Goal: Task Accomplishment & Management: Complete application form

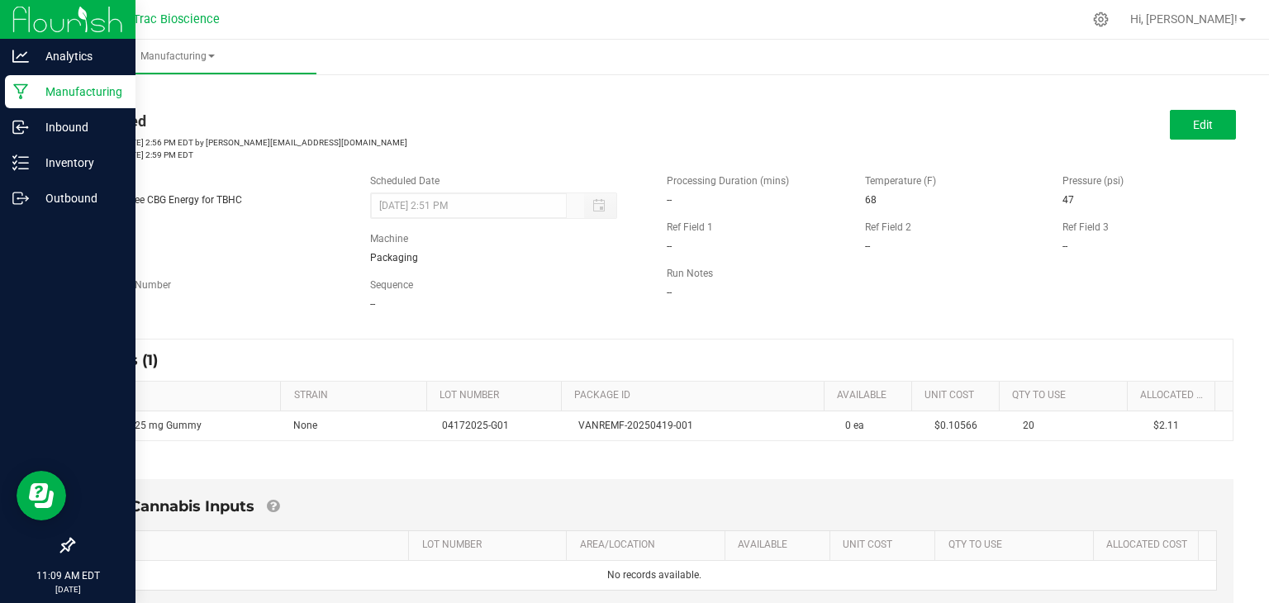
click at [30, 90] on p "Manufacturing" at bounding box center [78, 92] width 99 height 20
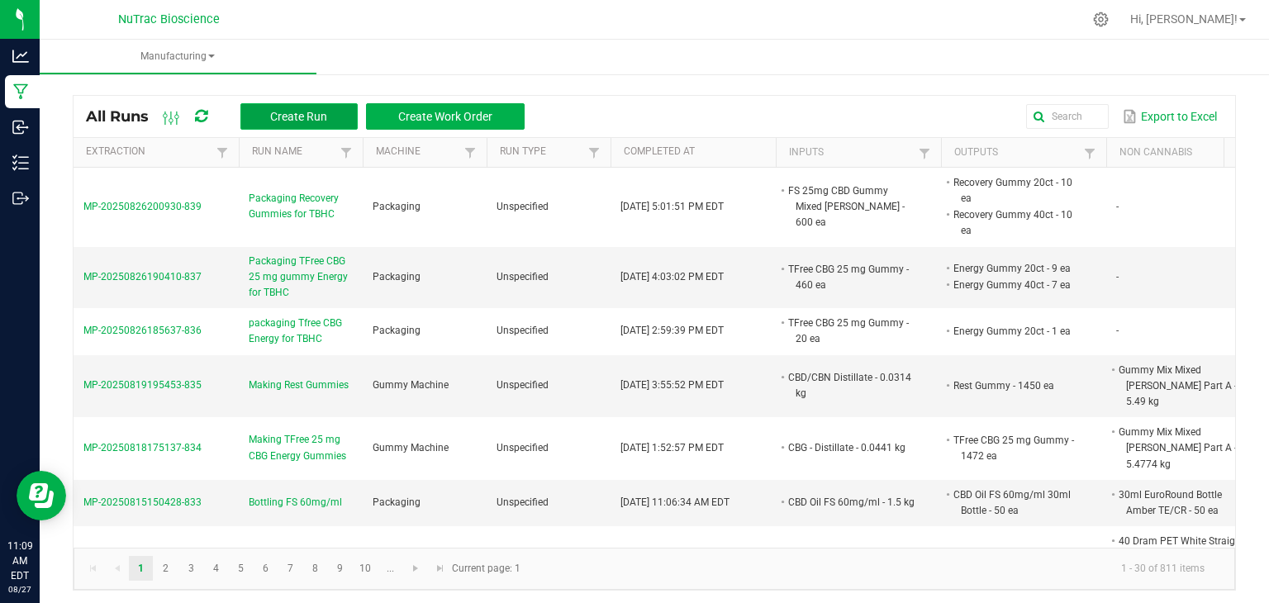
click at [276, 118] on span "Create Run" at bounding box center [298, 116] width 57 height 13
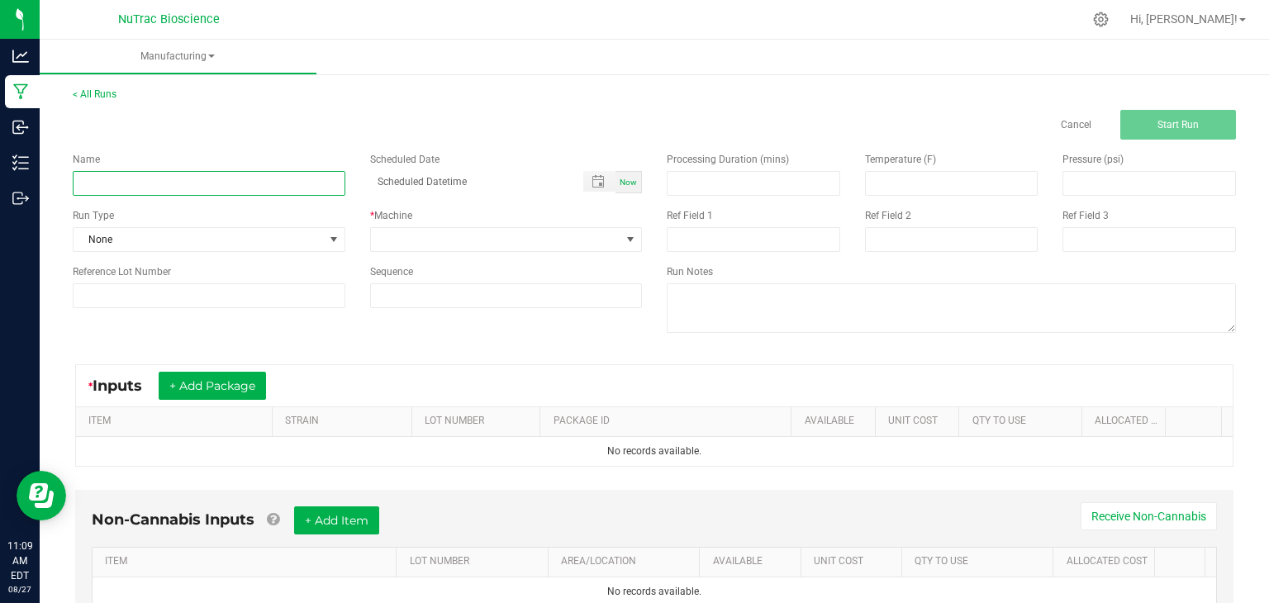
click at [302, 185] on input at bounding box center [209, 183] width 273 height 25
click at [226, 182] on input at bounding box center [209, 183] width 273 height 25
click at [102, 188] on input "Packing TFree Twilight Gummies" at bounding box center [209, 183] width 273 height 25
click at [266, 188] on input "Packaging TFree Twilight Gummies" at bounding box center [209, 183] width 273 height 25
type input "Packaging TFree Twilight Gummies"
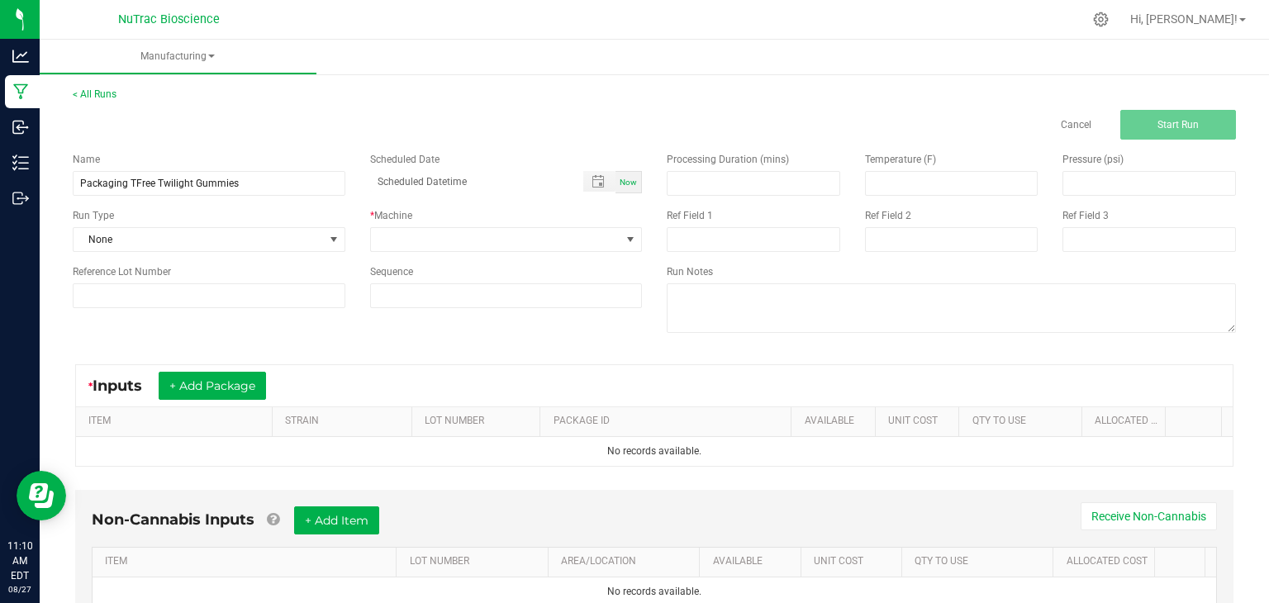
click at [631, 186] on div "Now" at bounding box center [628, 182] width 26 height 22
type input "08/27/2025 11:10 AM"
click at [582, 238] on span at bounding box center [496, 239] width 250 height 23
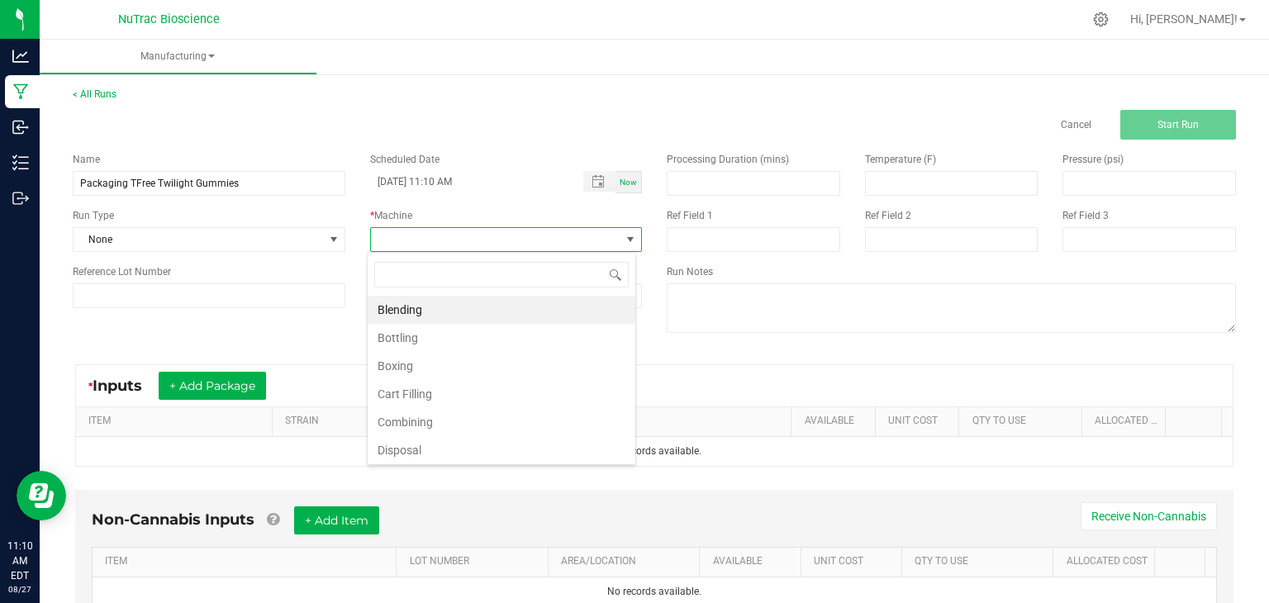
scroll to position [24, 268]
type input "pa"
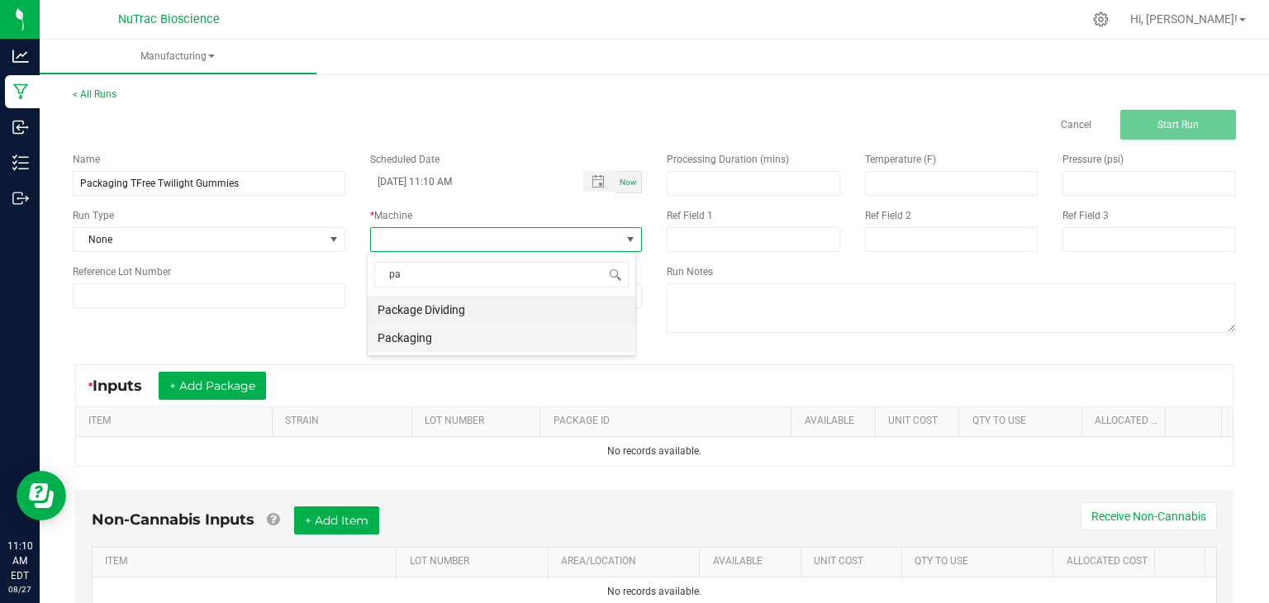
click at [468, 344] on li "Packaging" at bounding box center [502, 338] width 268 height 28
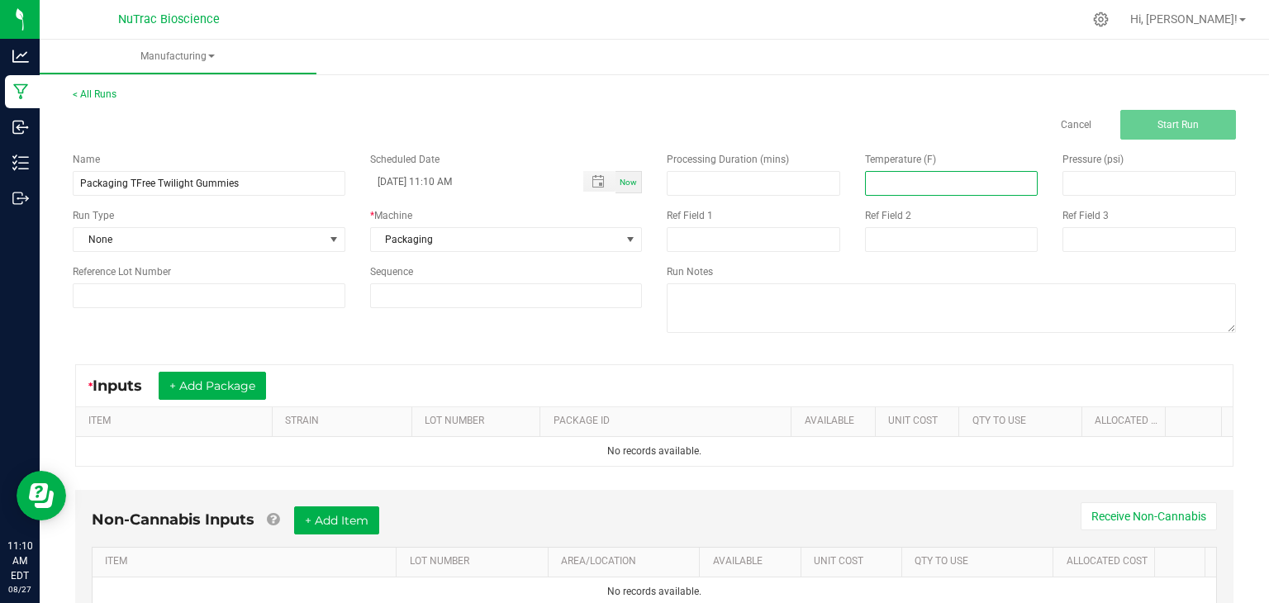
click at [908, 183] on input at bounding box center [952, 183] width 172 height 23
type input "67.00"
click at [1078, 187] on input at bounding box center [1149, 183] width 172 height 23
type input "43.00"
click at [188, 390] on button "+ Add Package" at bounding box center [212, 386] width 107 height 28
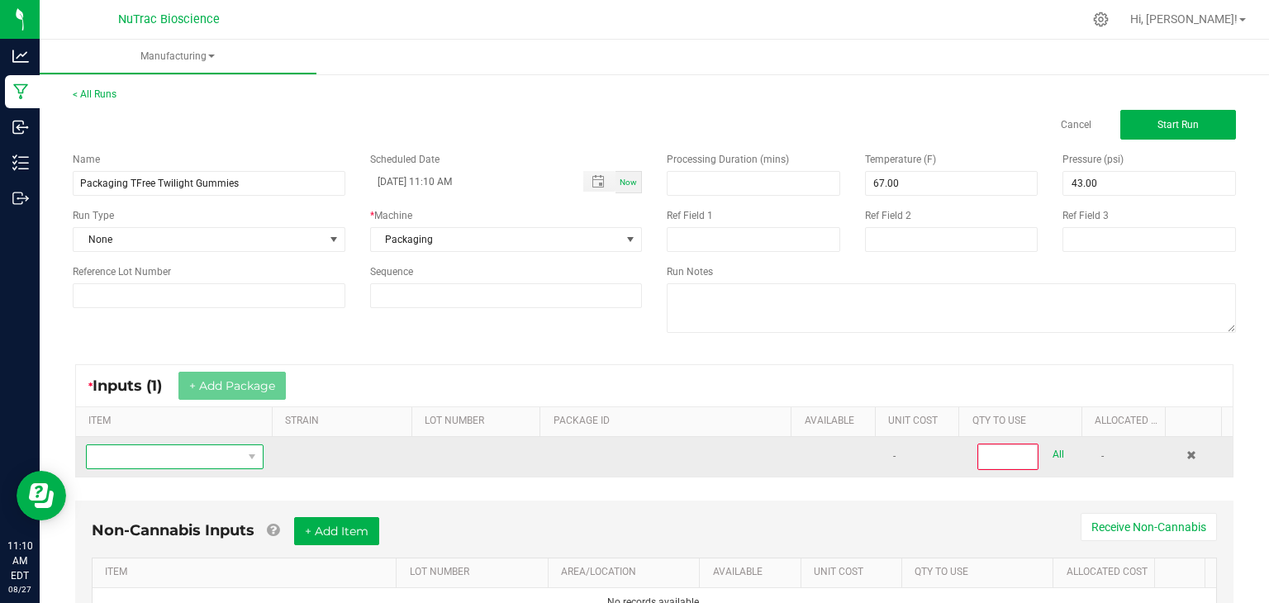
click at [206, 462] on span "NO DATA FOUND" at bounding box center [164, 456] width 155 height 23
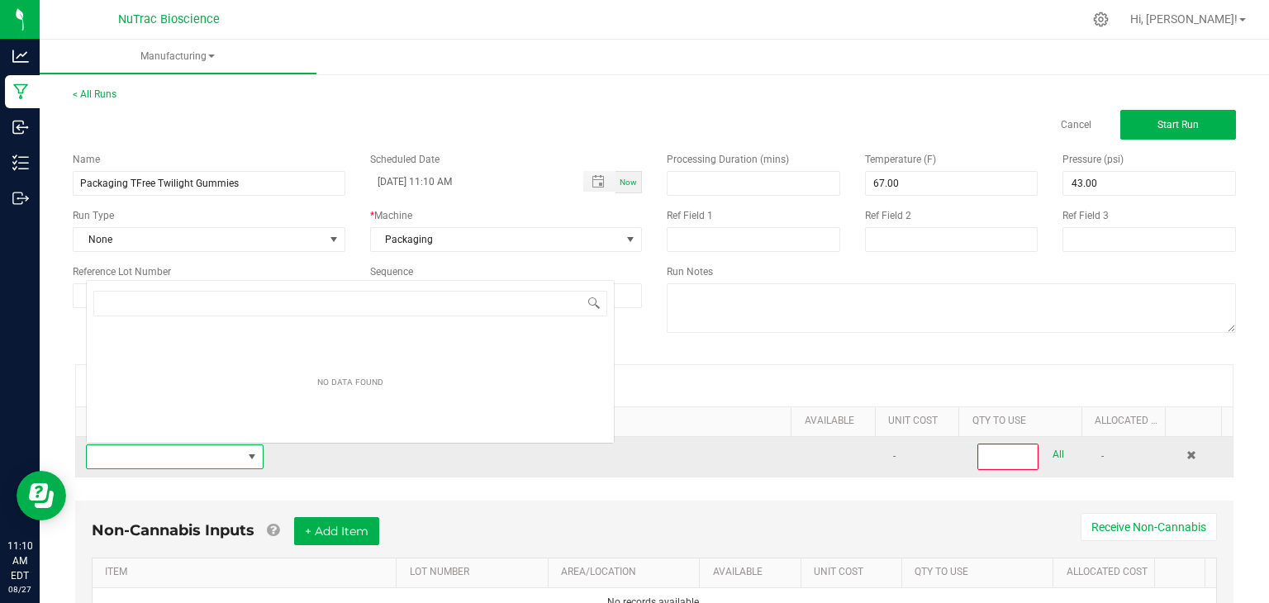
scroll to position [24, 171]
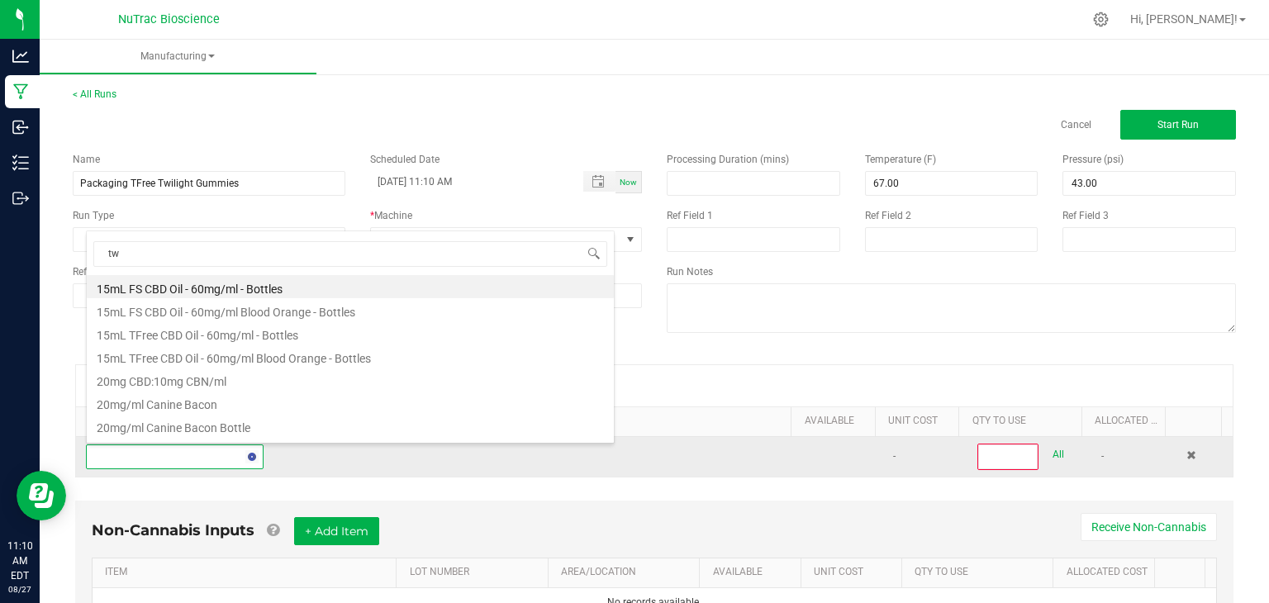
type input "twi"
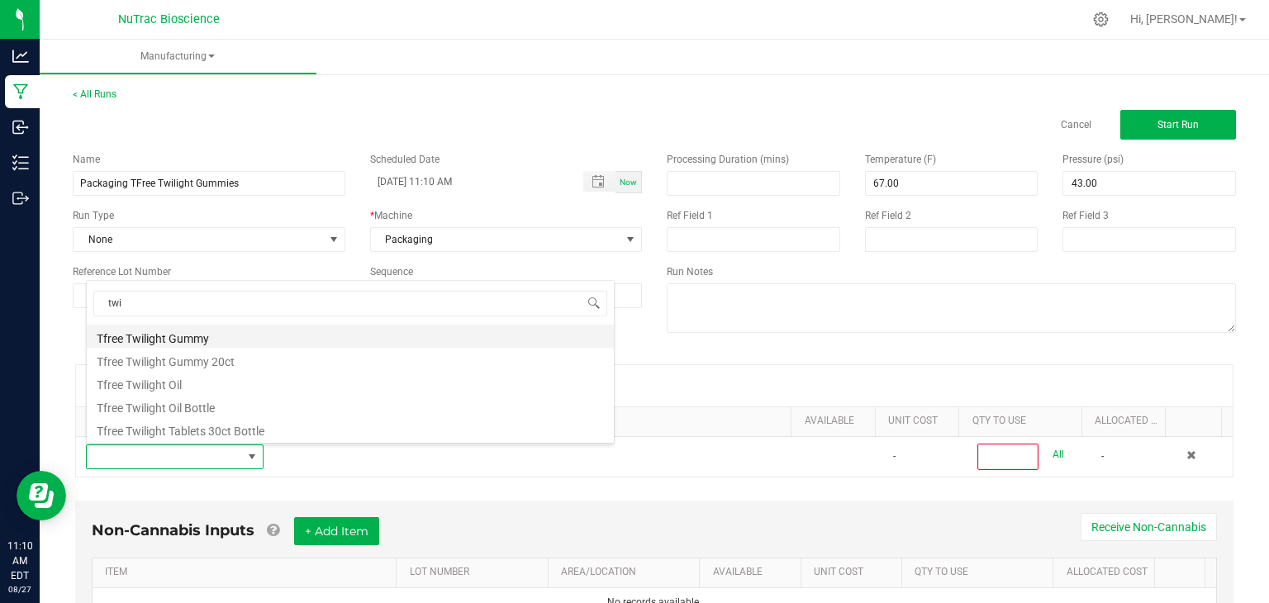
click at [214, 341] on li "Tfree Twilight Gummy" at bounding box center [350, 336] width 527 height 23
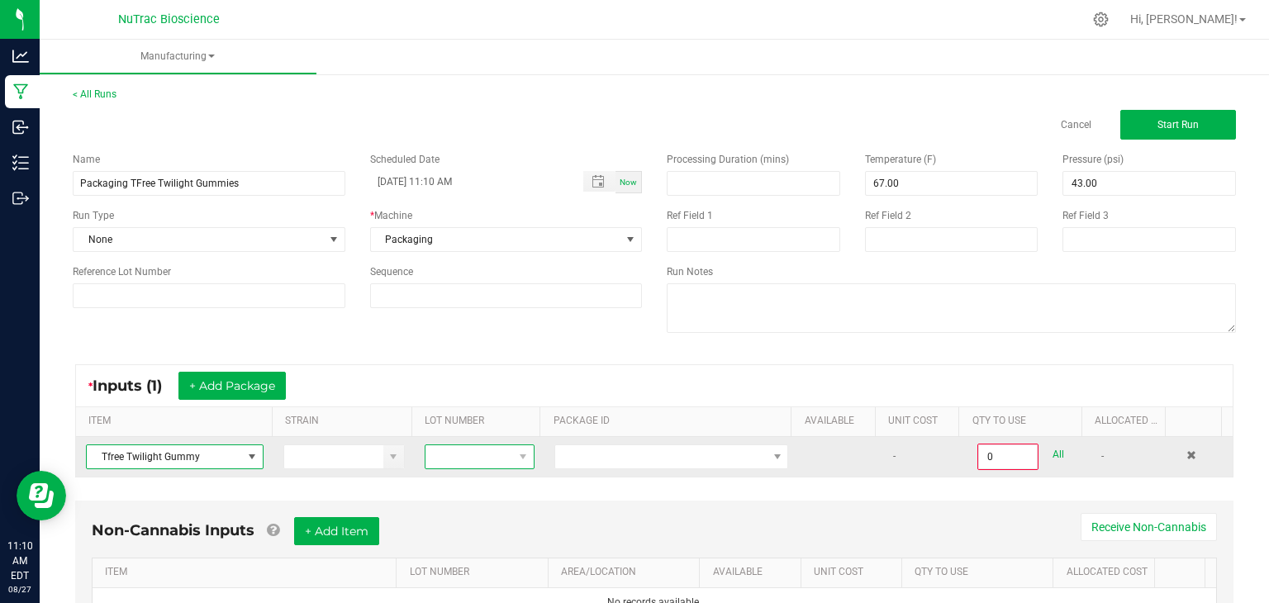
click at [452, 448] on span at bounding box center [469, 456] width 88 height 23
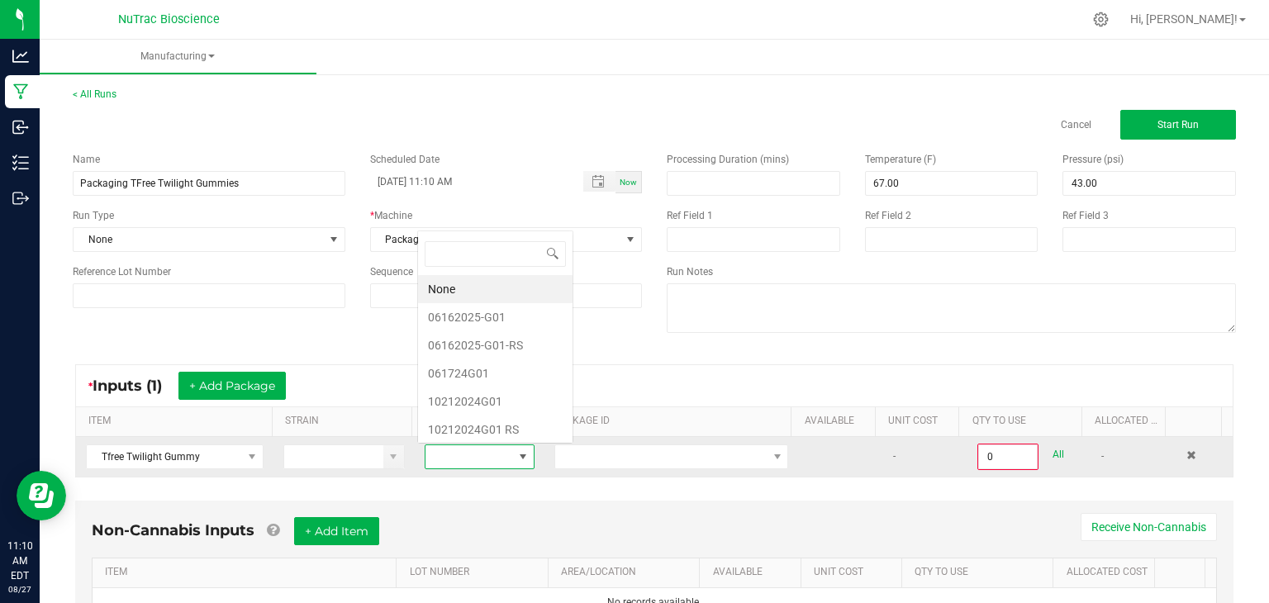
scroll to position [24, 106]
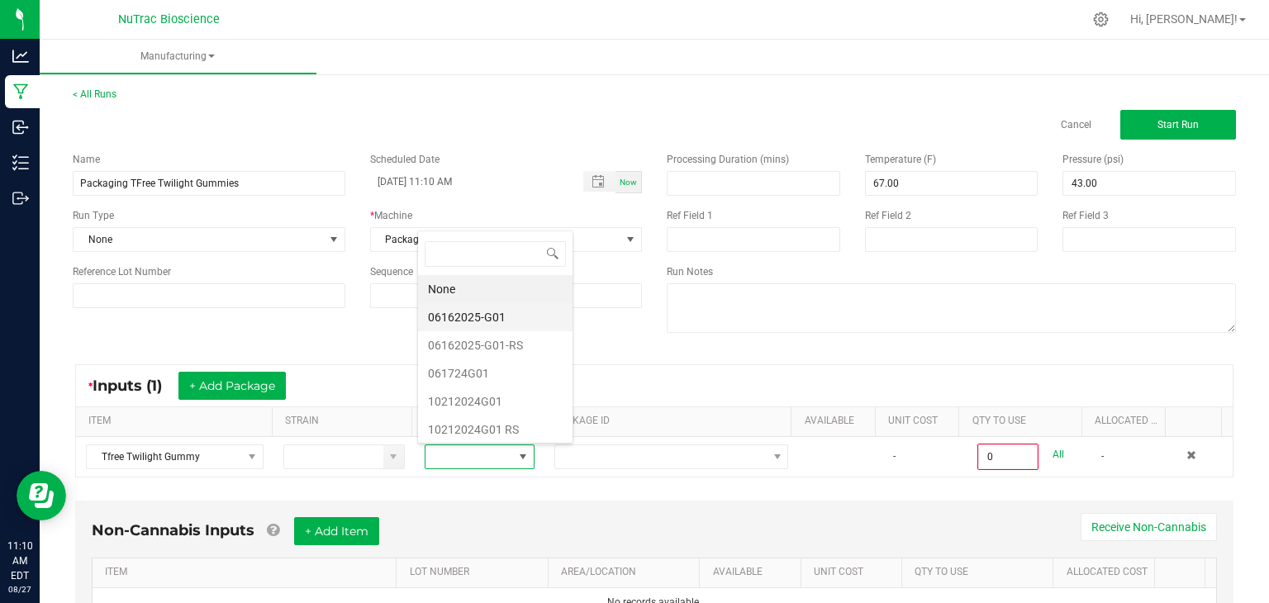
click at [486, 318] on li "06162025-G01" at bounding box center [495, 317] width 154 height 28
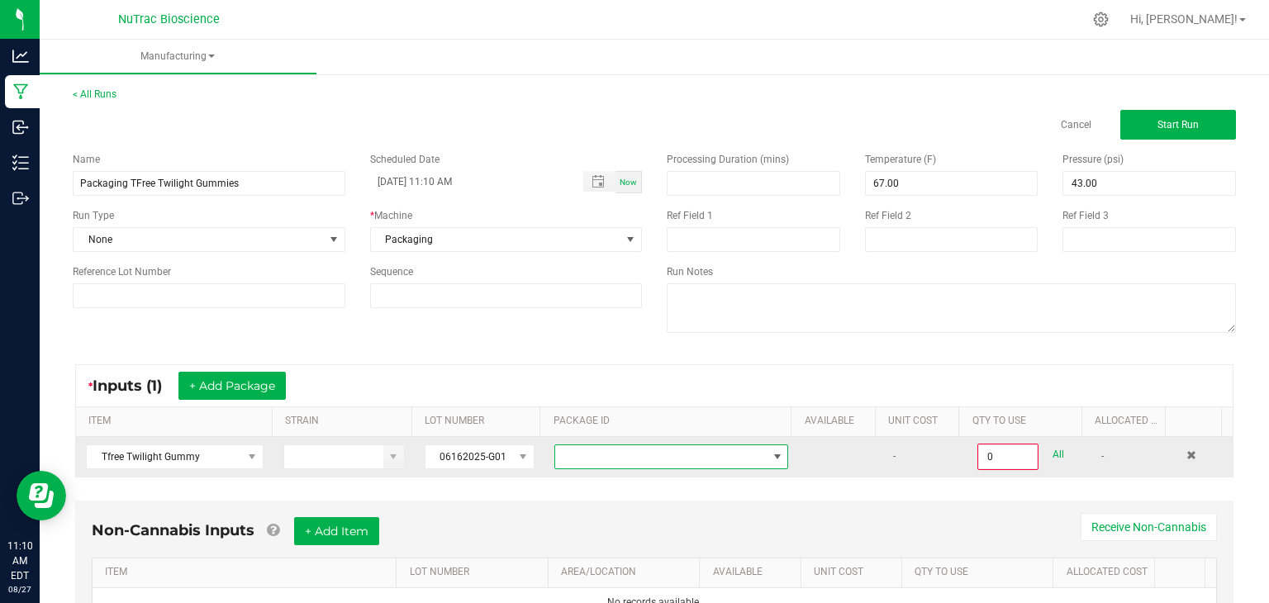
click at [668, 452] on span at bounding box center [660, 456] width 211 height 23
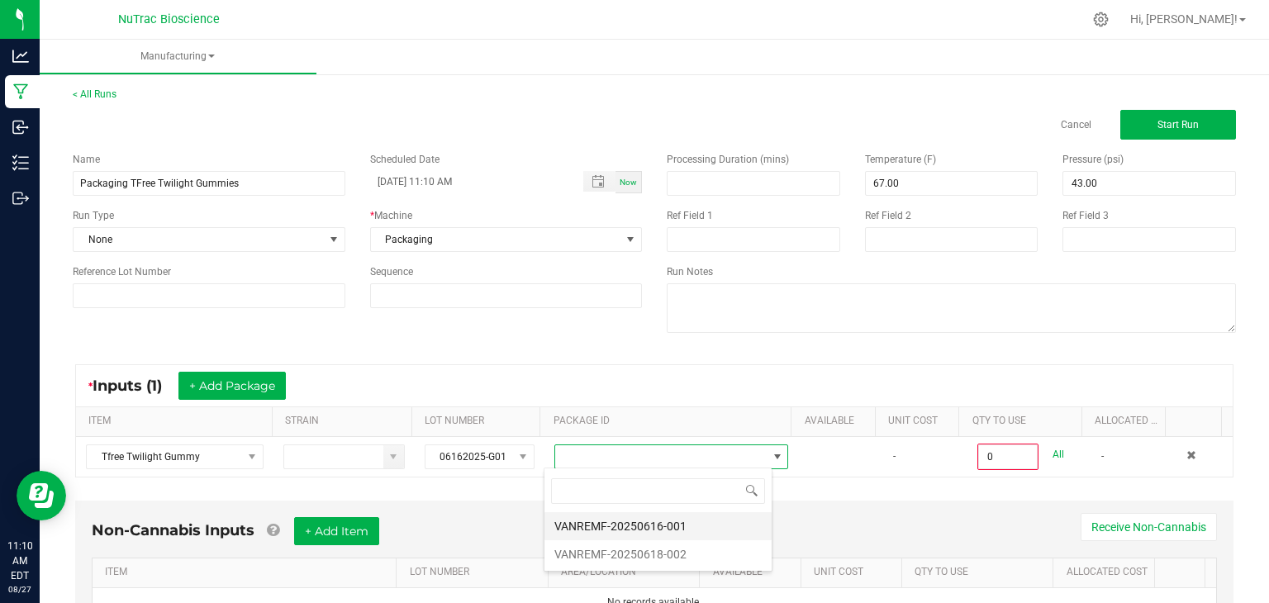
click at [683, 530] on li "VANREMF-20250616-001" at bounding box center [657, 526] width 227 height 28
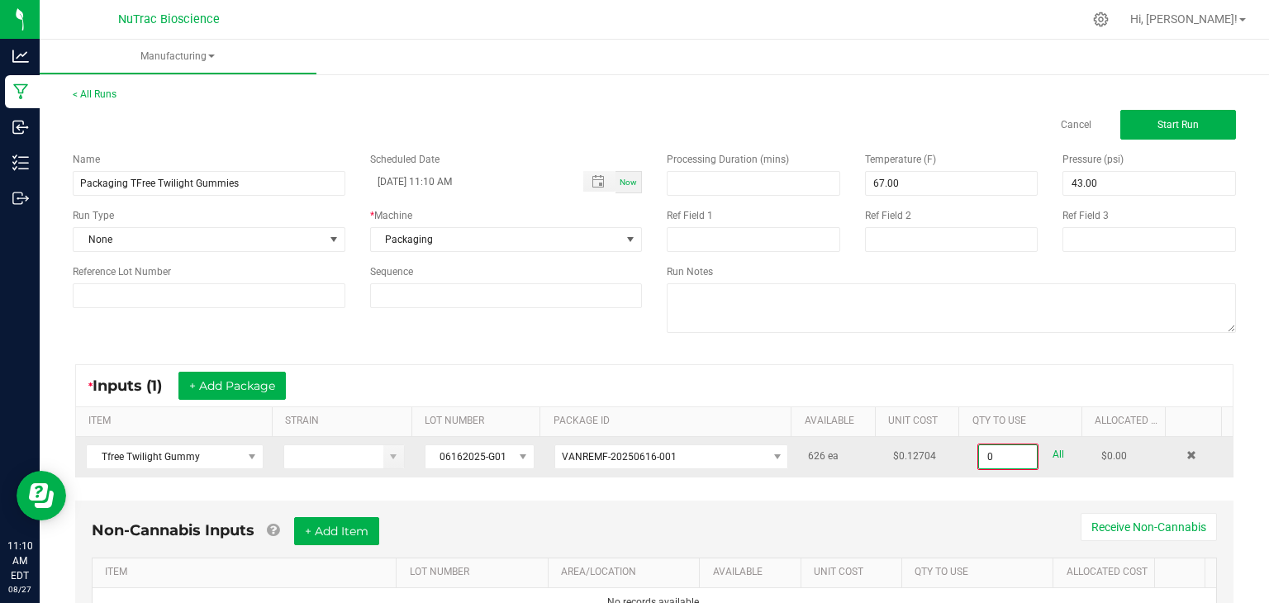
click at [979, 463] on input "0" at bounding box center [1008, 456] width 58 height 23
click at [981, 460] on input "0" at bounding box center [1008, 456] width 58 height 23
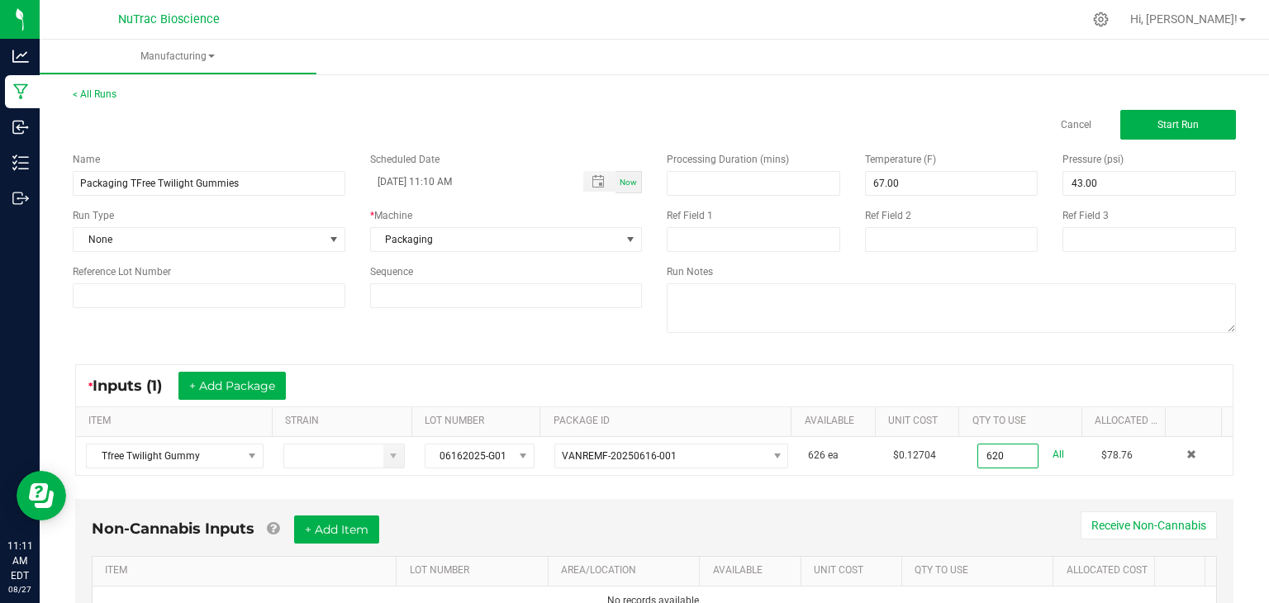
type input "620 ea"
click at [948, 516] on div "Non-Cannabis Inputs + Add Item Receive Non-Cannabis" at bounding box center [654, 536] width 1125 height 40
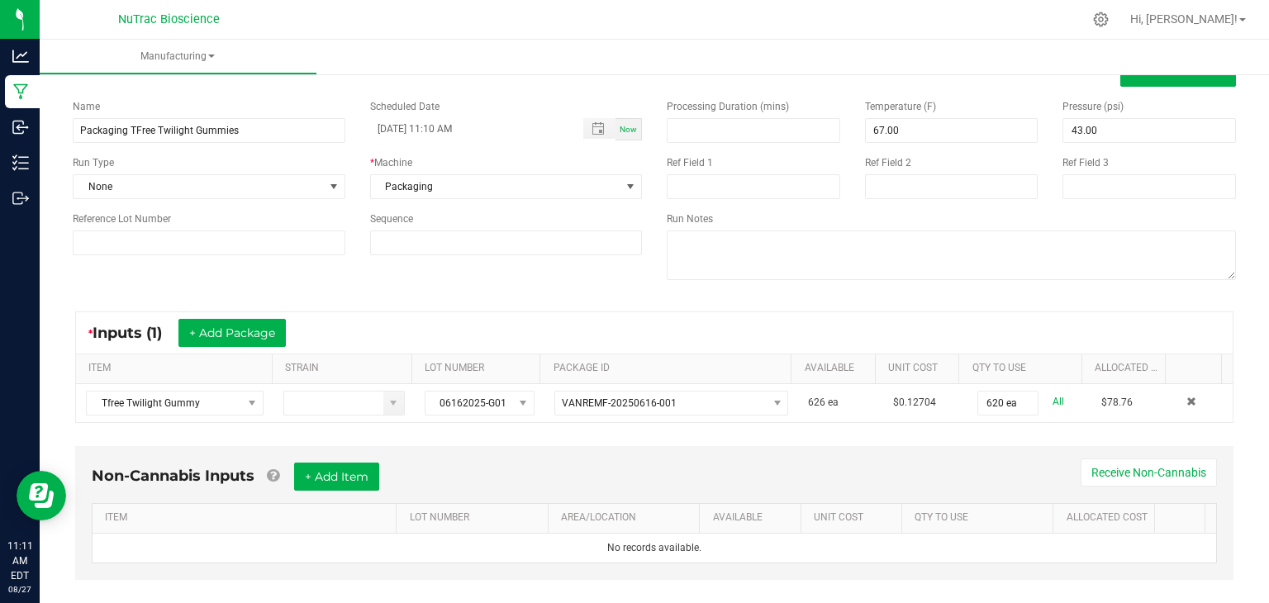
scroll to position [75, 0]
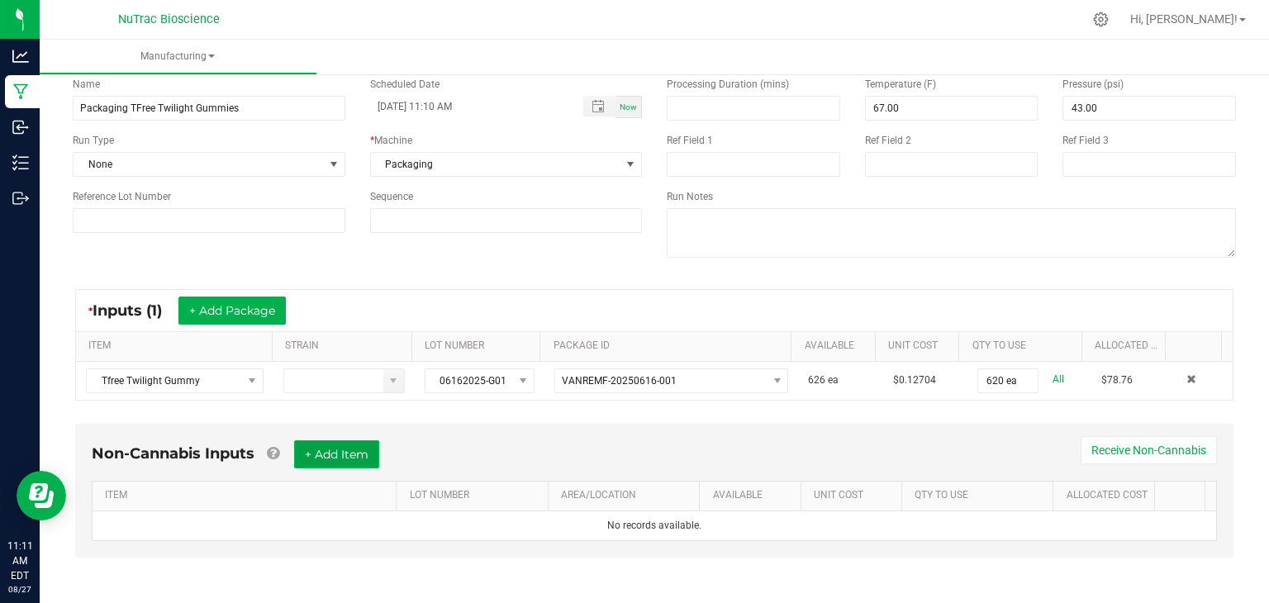
click at [344, 460] on button "+ Add Item" at bounding box center [336, 454] width 85 height 28
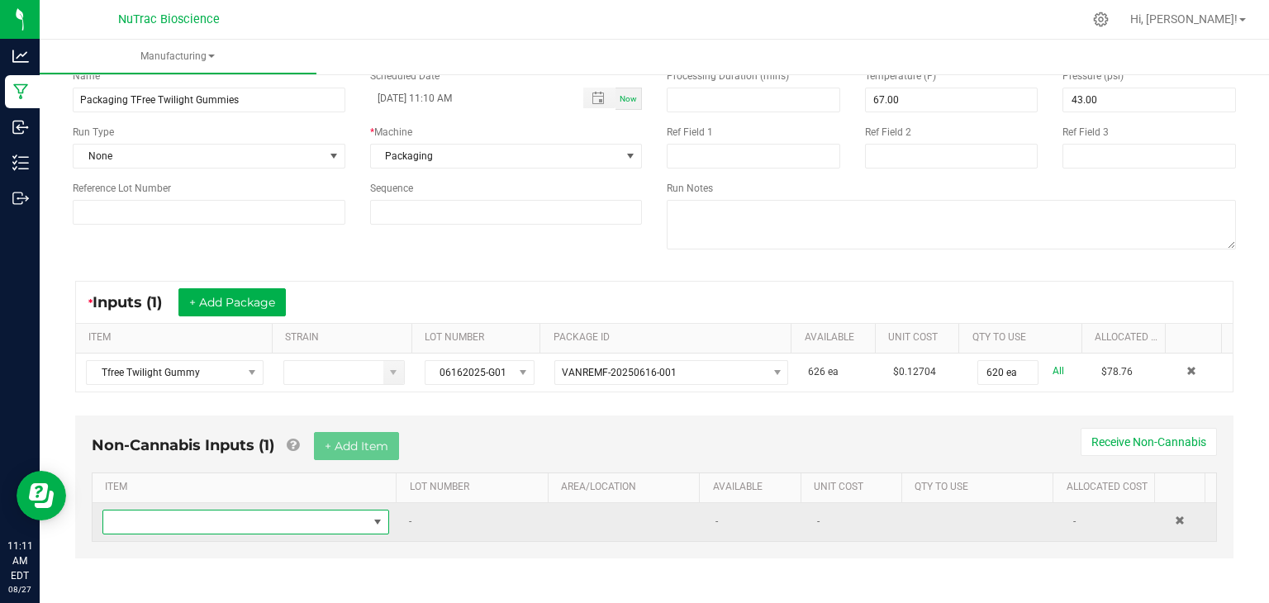
click at [344, 518] on span "NO DATA FOUND" at bounding box center [235, 522] width 264 height 23
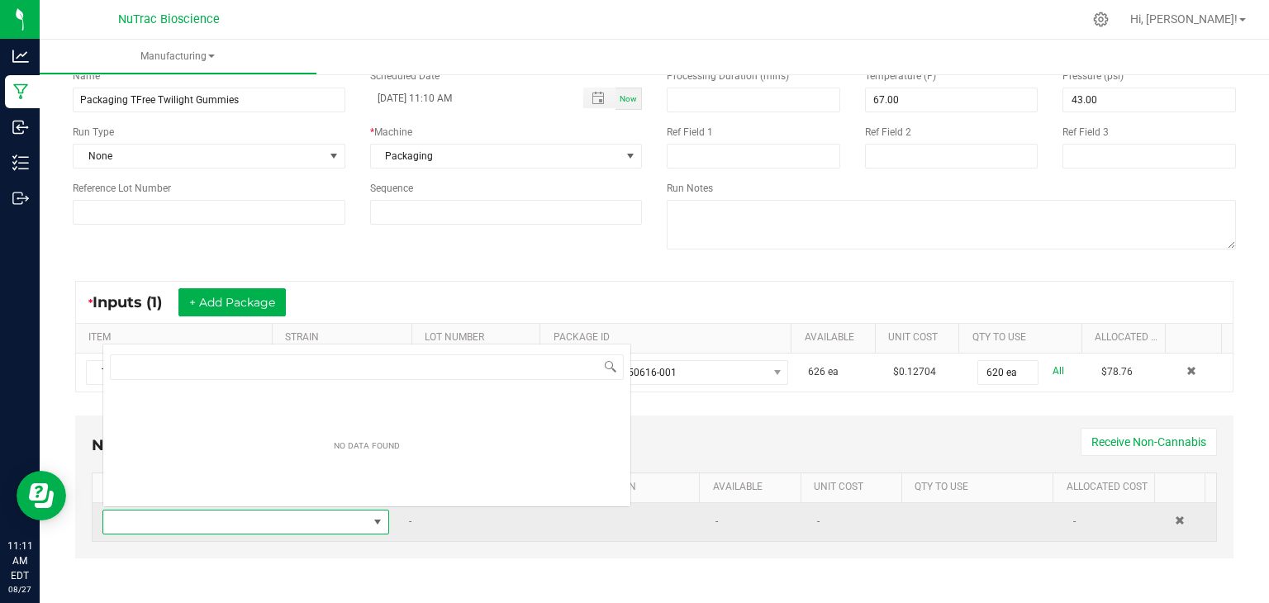
scroll to position [24, 276]
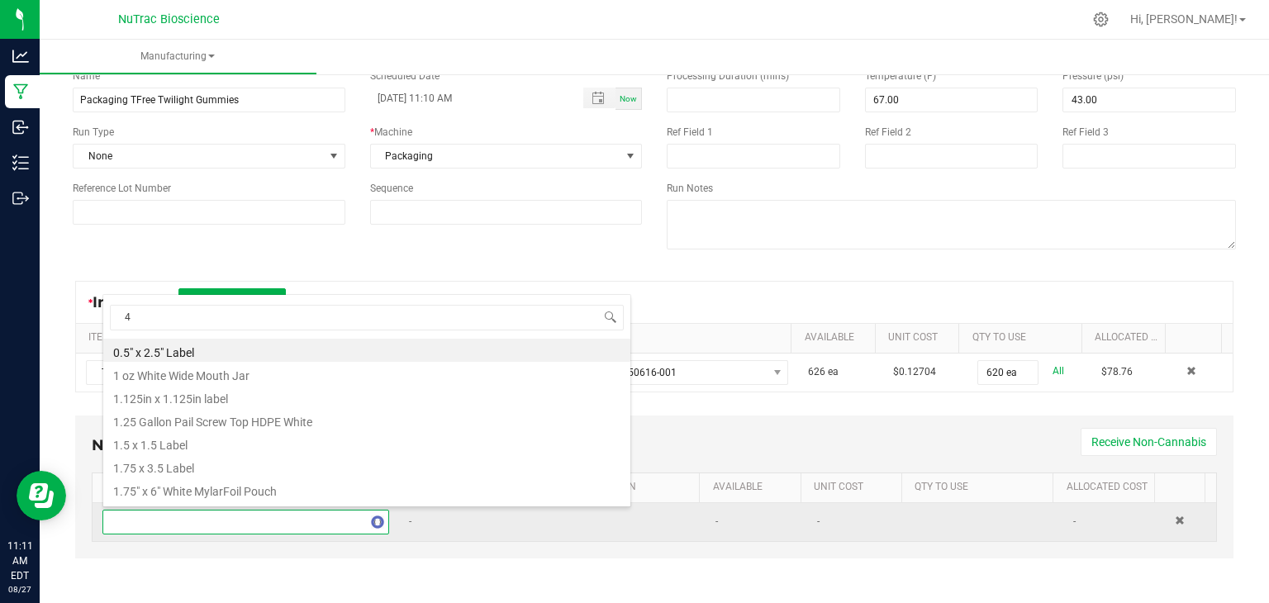
type input "40"
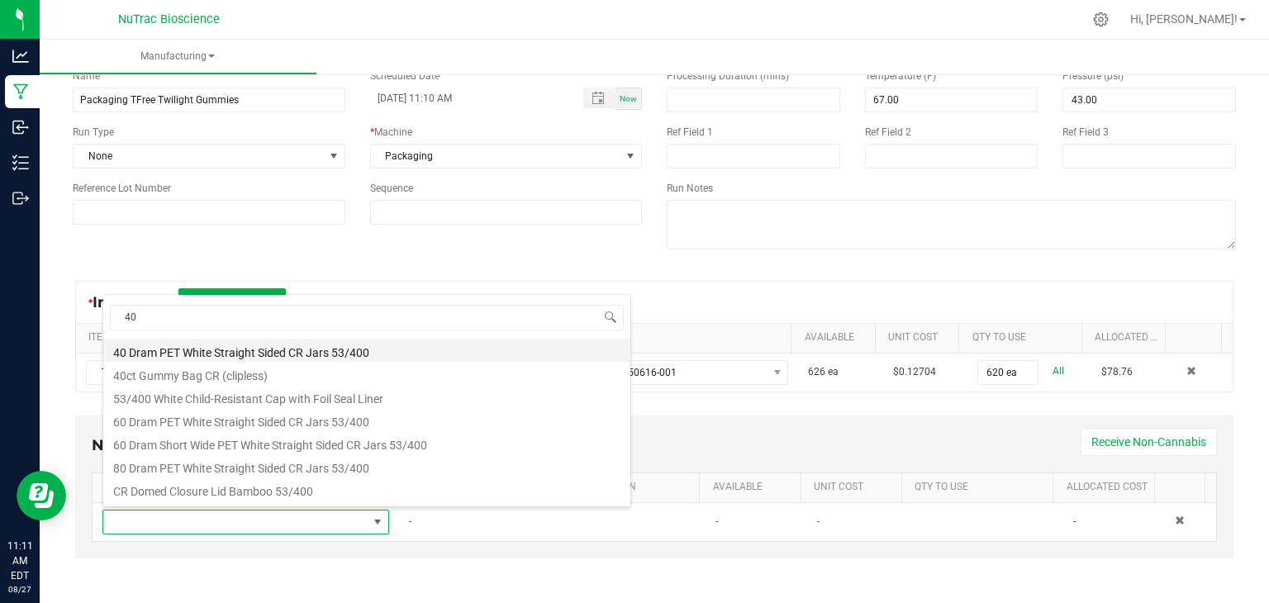
click at [359, 353] on li "40 Dram PET White Straight Sided CR Jars 53/400" at bounding box center [366, 350] width 527 height 23
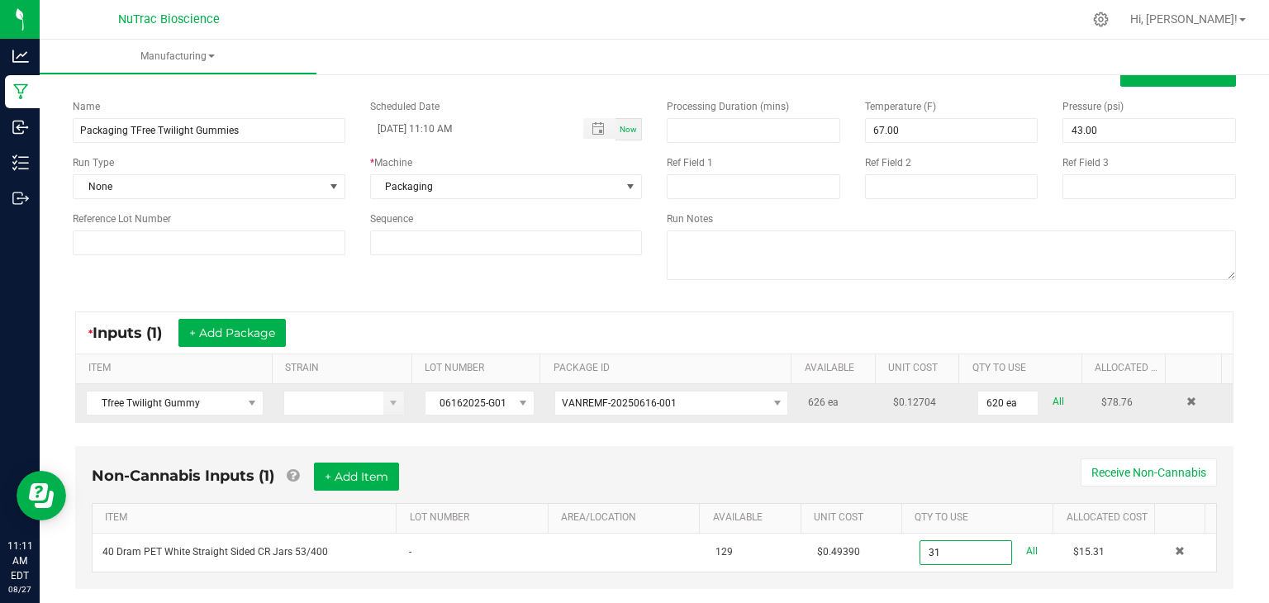
scroll to position [0, 0]
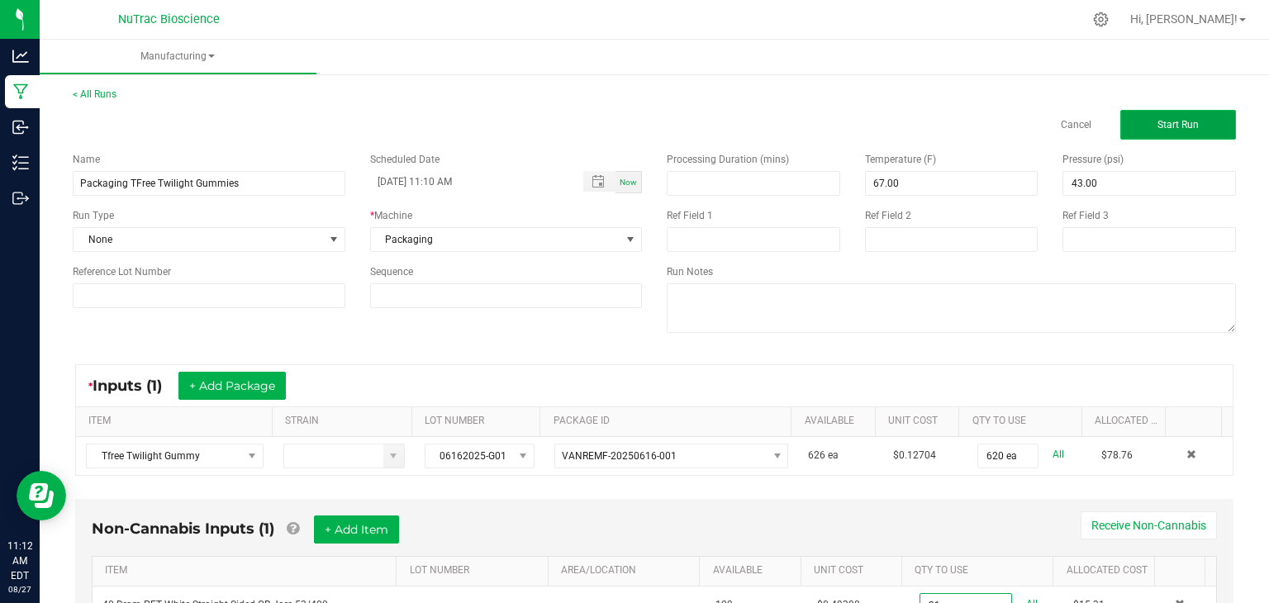
type input "31 ea"
click at [1156, 114] on button "Start Run" at bounding box center [1178, 125] width 116 height 30
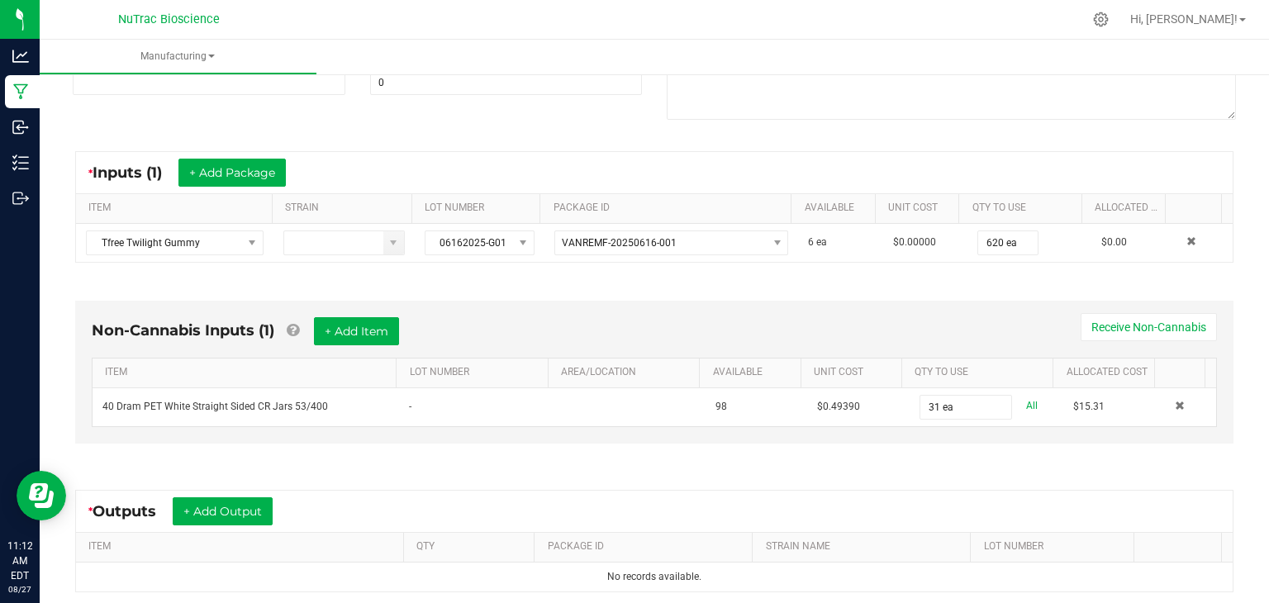
scroll to position [408, 0]
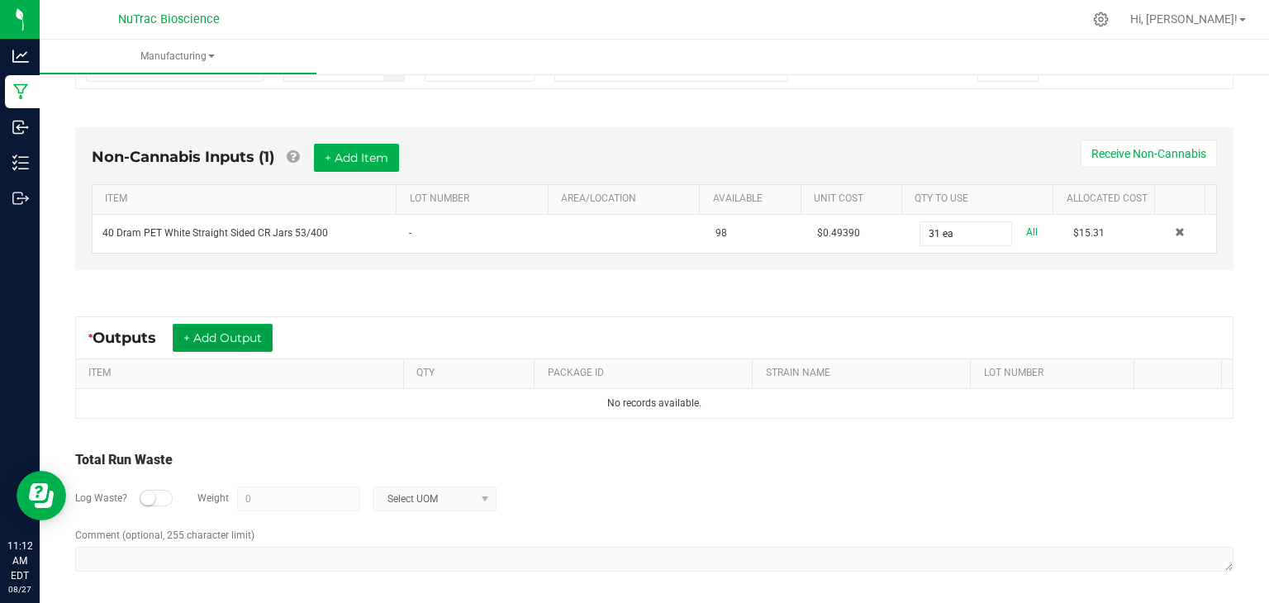
click at [254, 343] on button "+ Add Output" at bounding box center [223, 338] width 100 height 28
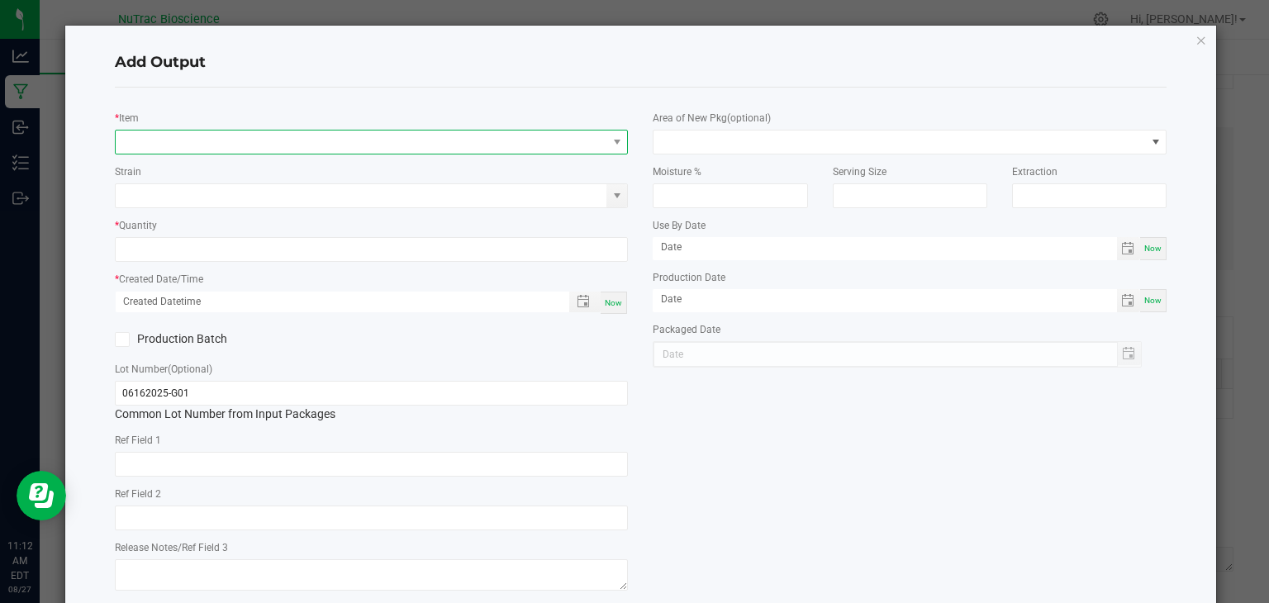
click at [210, 139] on span "NO DATA FOUND" at bounding box center [362, 142] width 492 height 23
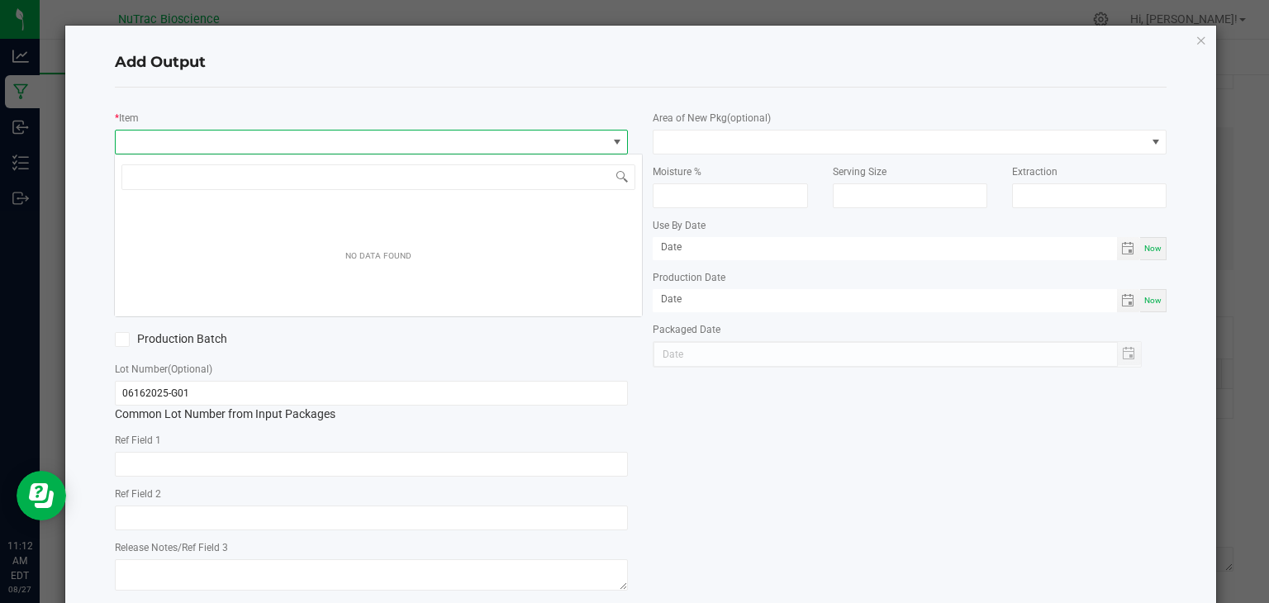
scroll to position [24, 508]
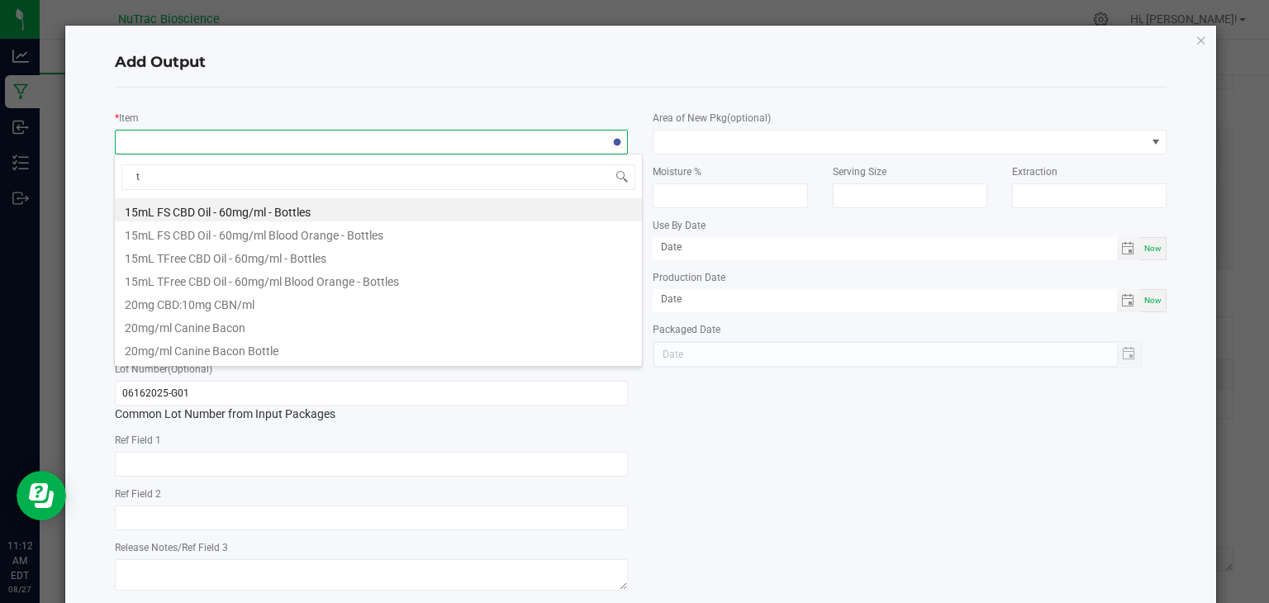
type input "tw"
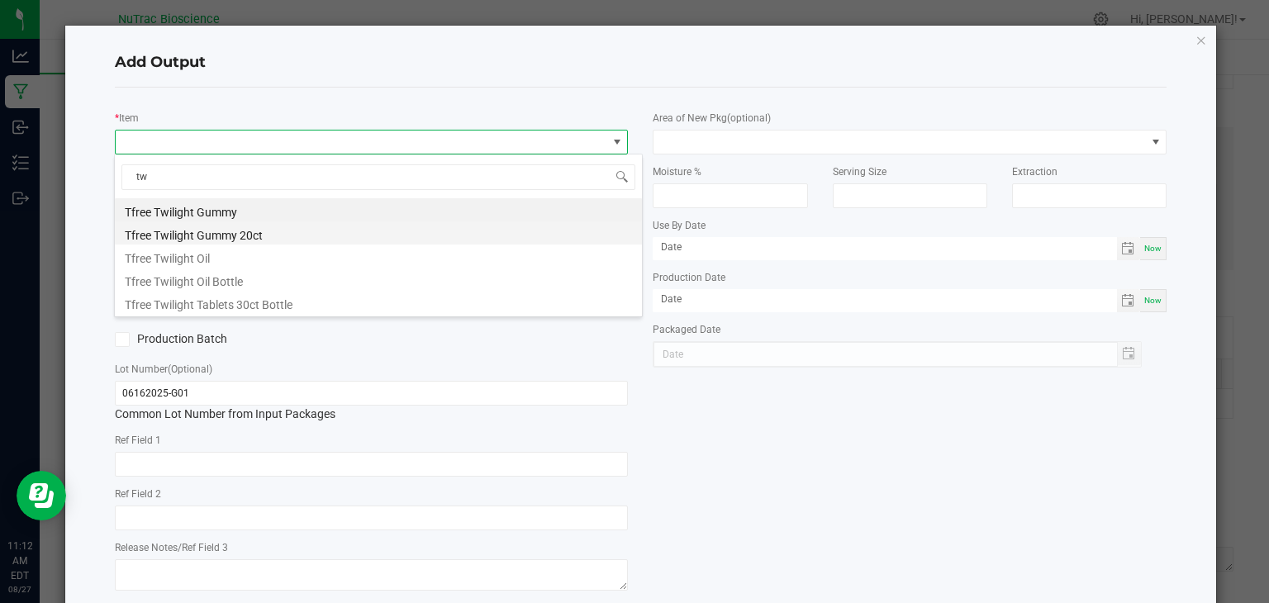
click at [276, 239] on li "Tfree Twilight Gummy 20ct" at bounding box center [378, 232] width 527 height 23
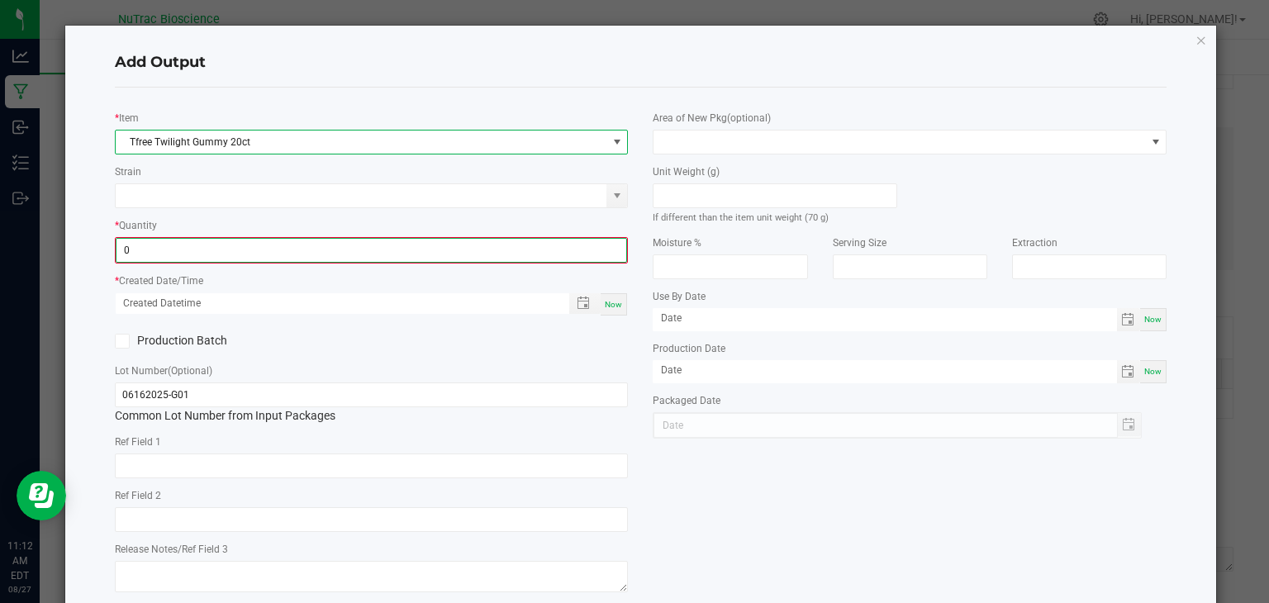
click at [274, 243] on input "0" at bounding box center [371, 250] width 511 height 23
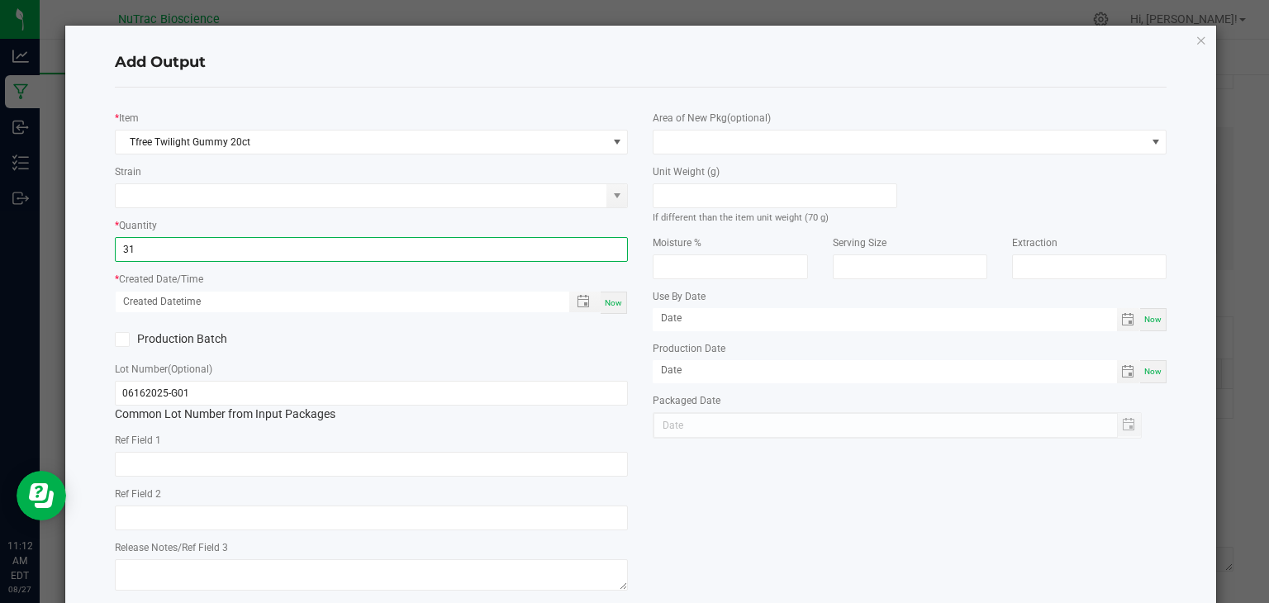
type input "31 ea"
click at [619, 310] on div "Now" at bounding box center [614, 303] width 26 height 22
type input "08/27/2025 11:12 AM"
type input "[DATE]"
click at [617, 199] on span at bounding box center [617, 195] width 13 height 13
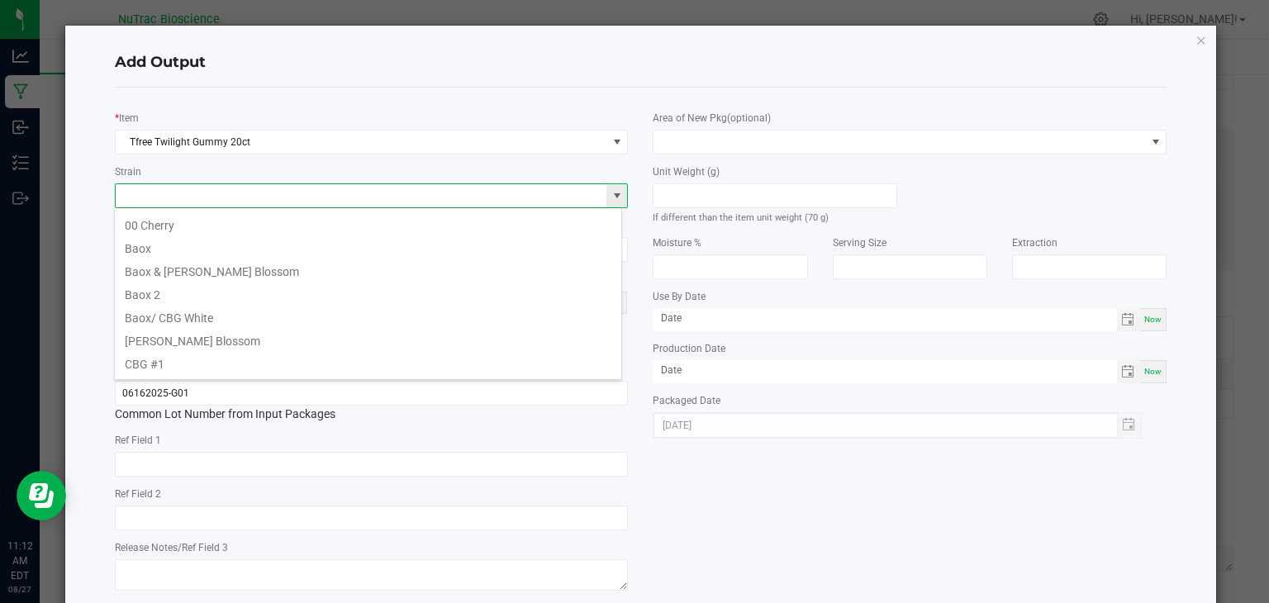
click at [617, 199] on span at bounding box center [617, 195] width 13 height 13
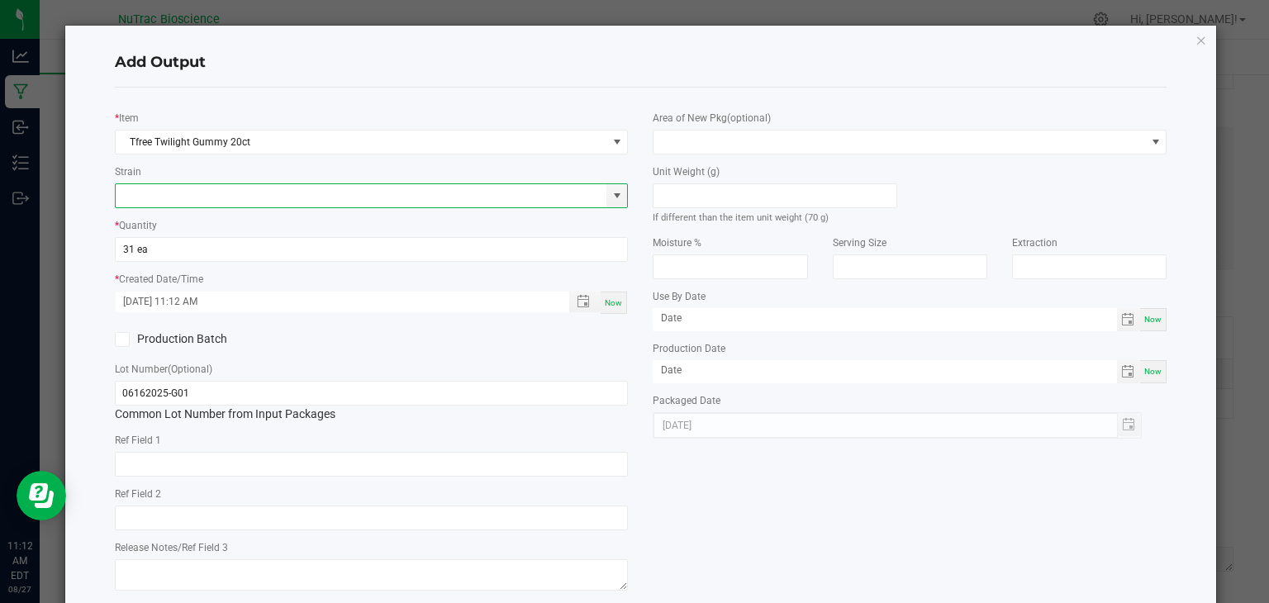
scroll to position [89, 0]
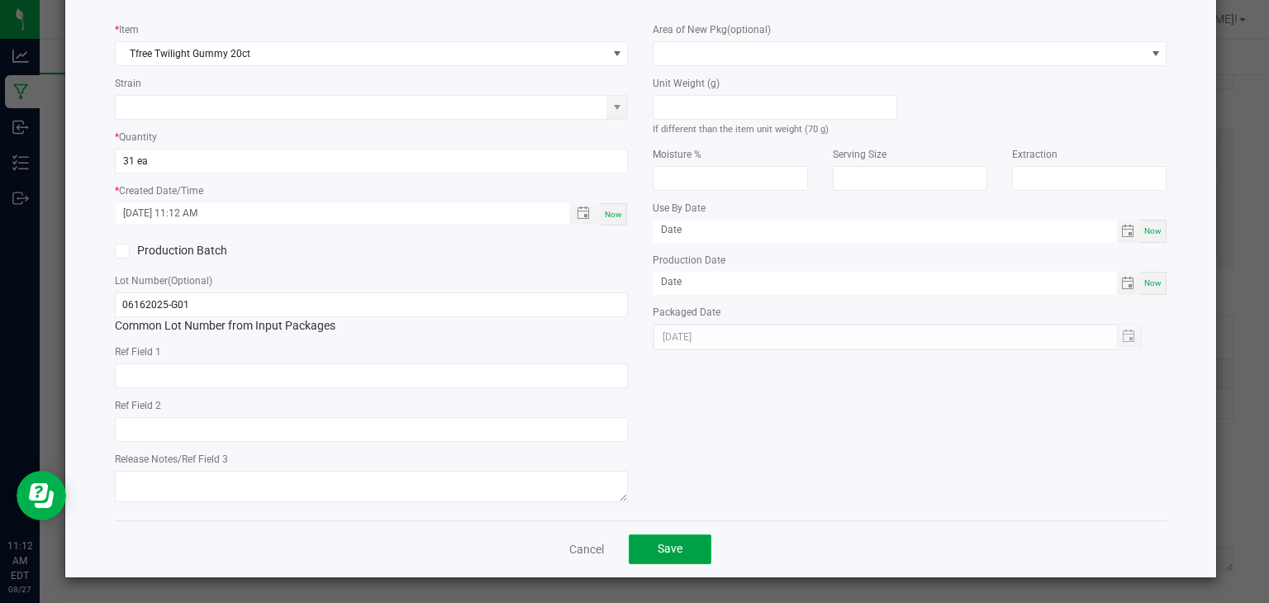
click at [677, 556] on button "Save" at bounding box center [670, 550] width 83 height 30
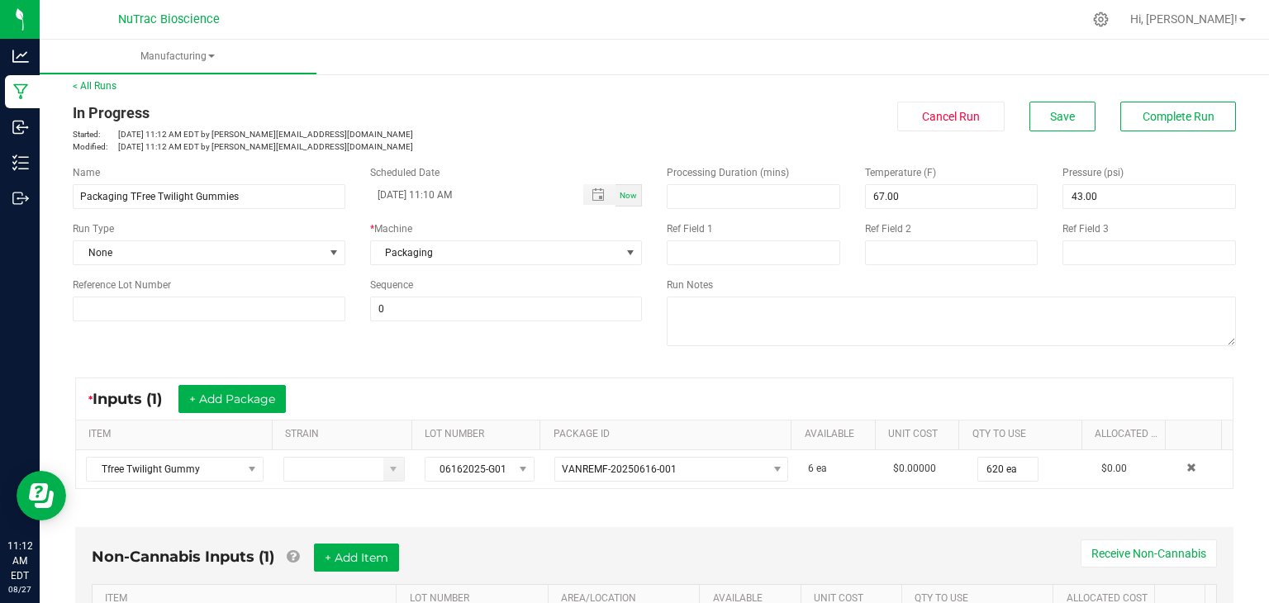
scroll to position [0, 0]
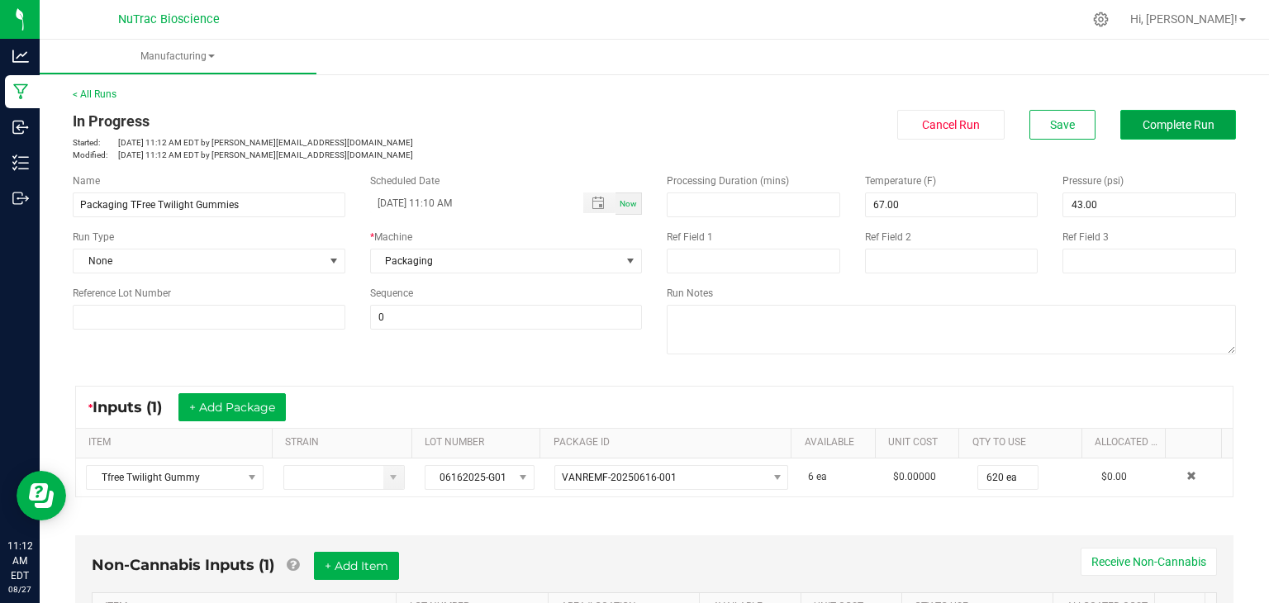
click at [1155, 118] on span "Complete Run" at bounding box center [1179, 124] width 72 height 13
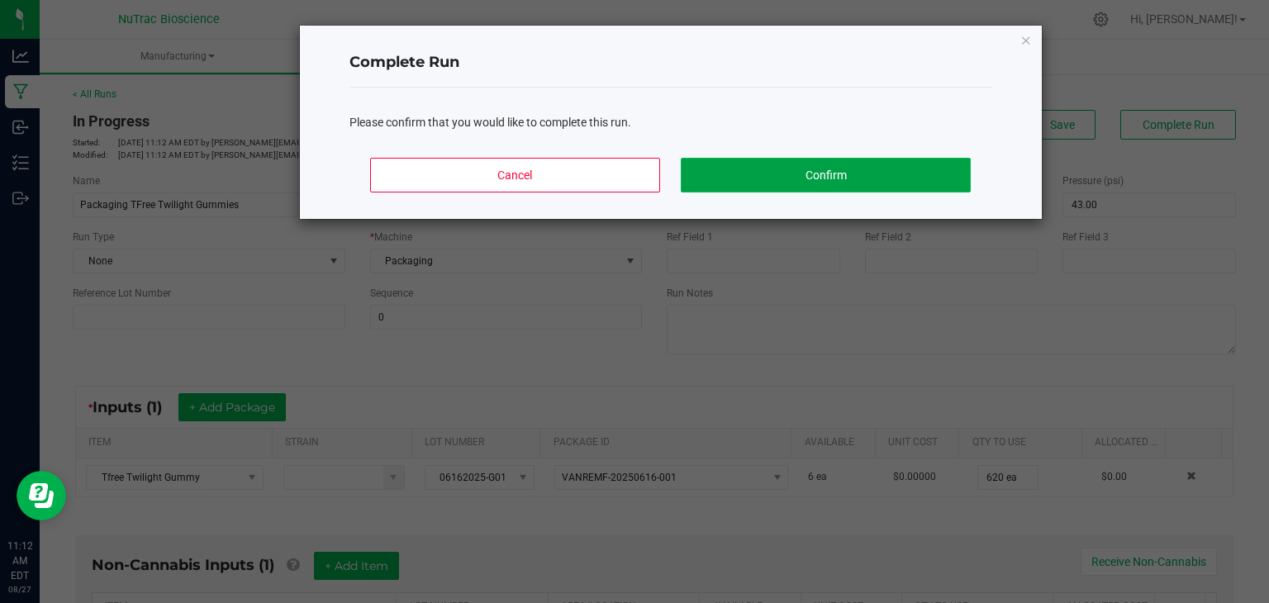
click at [823, 171] on button "Confirm" at bounding box center [825, 175] width 289 height 35
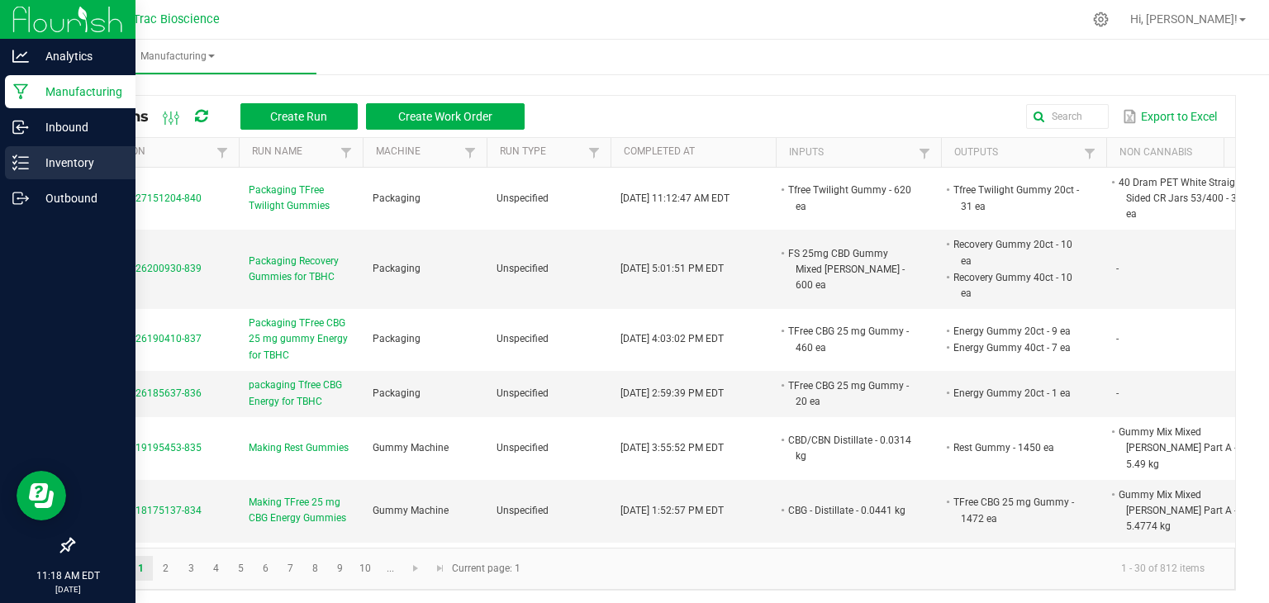
click at [50, 156] on p "Inventory" at bounding box center [78, 163] width 99 height 20
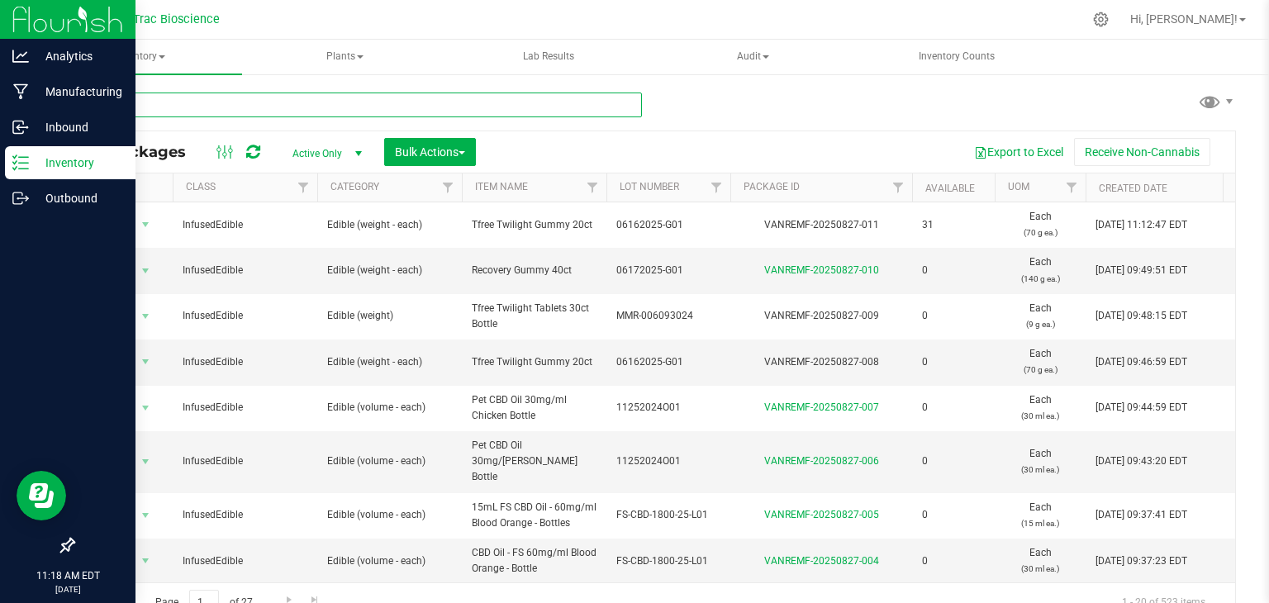
click at [241, 106] on input "text" at bounding box center [357, 105] width 569 height 25
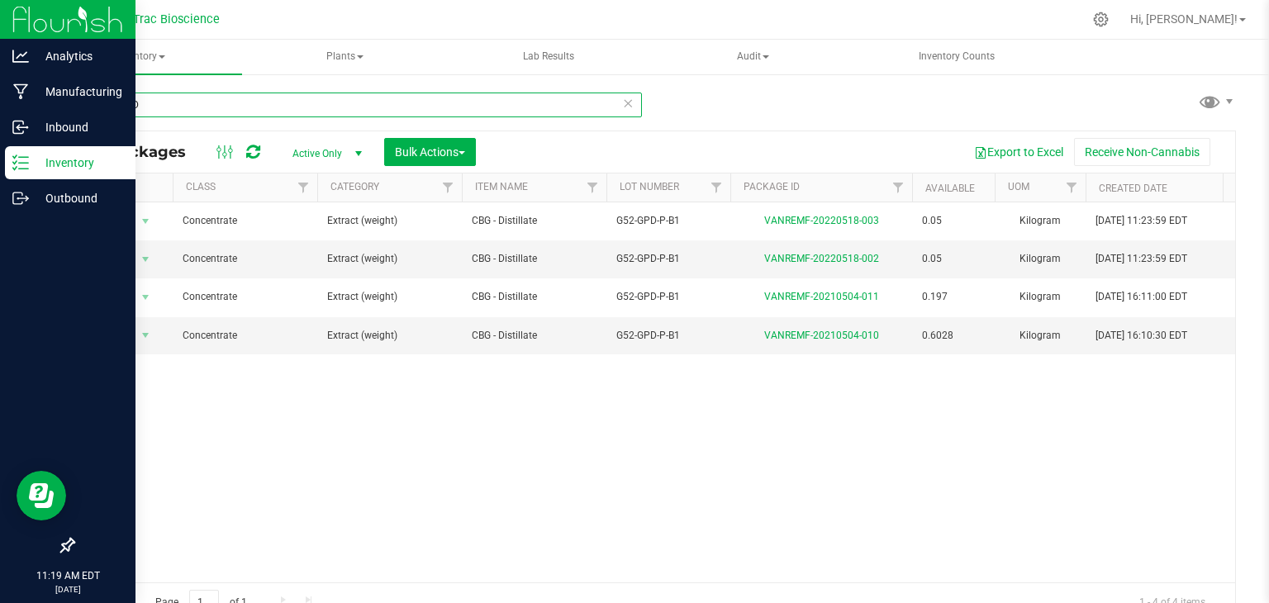
type input "G52-GPD"
click at [627, 105] on icon at bounding box center [628, 103] width 12 height 20
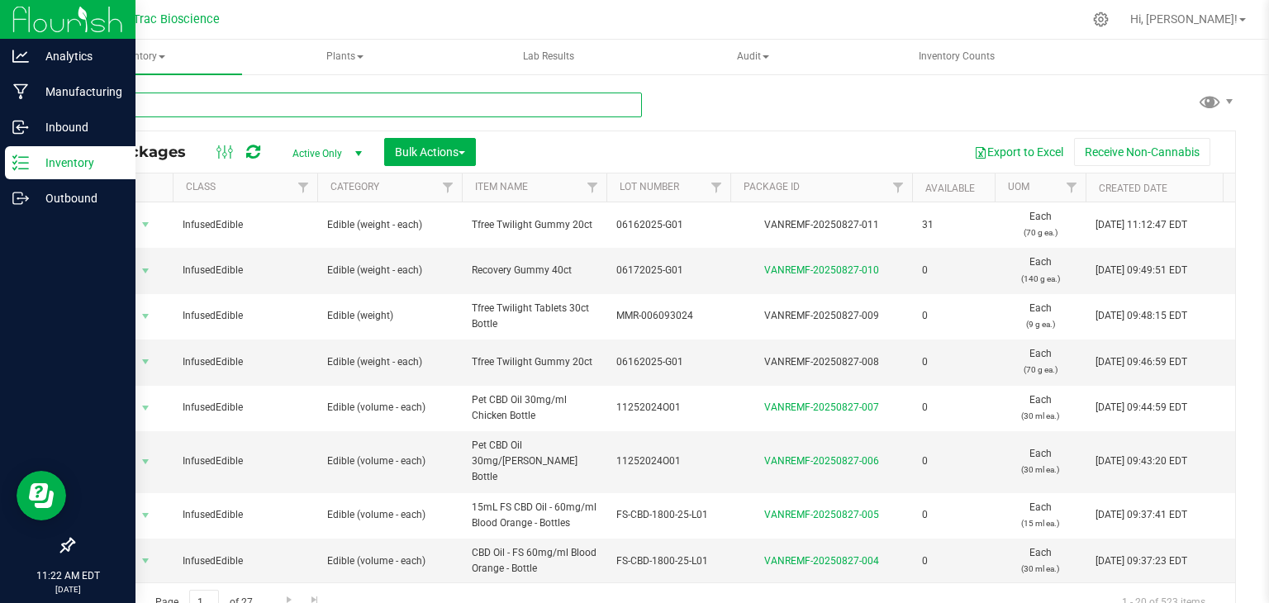
click at [517, 101] on input "text" at bounding box center [357, 105] width 569 height 25
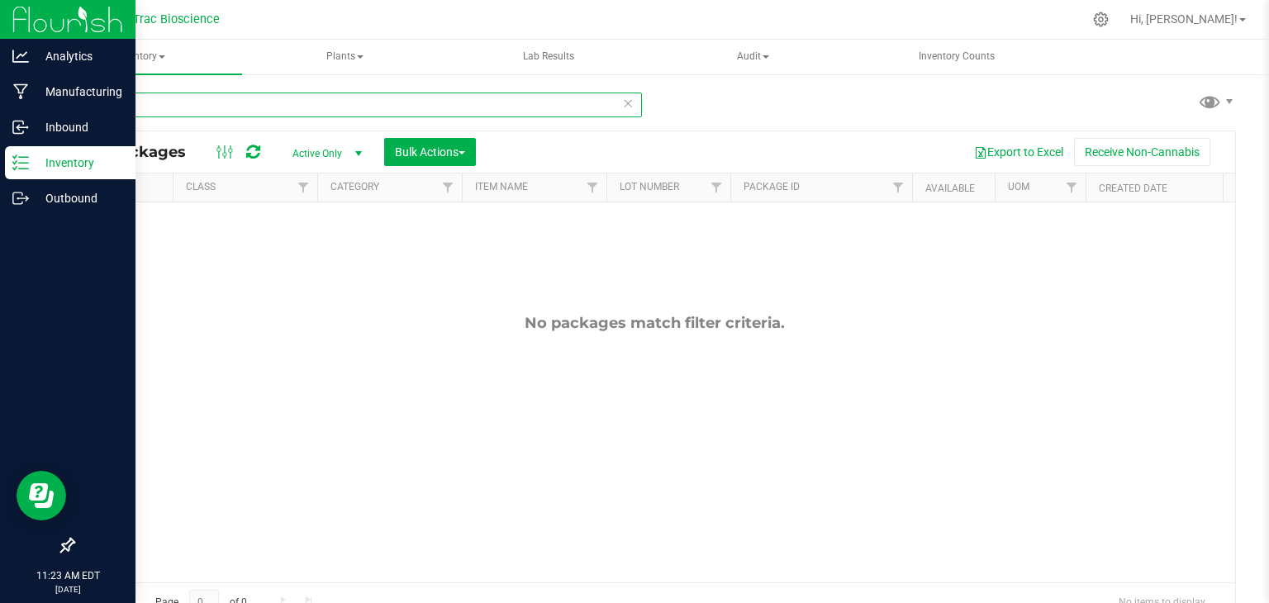
type input "C166"
click at [354, 163] on span "select" at bounding box center [358, 153] width 21 height 23
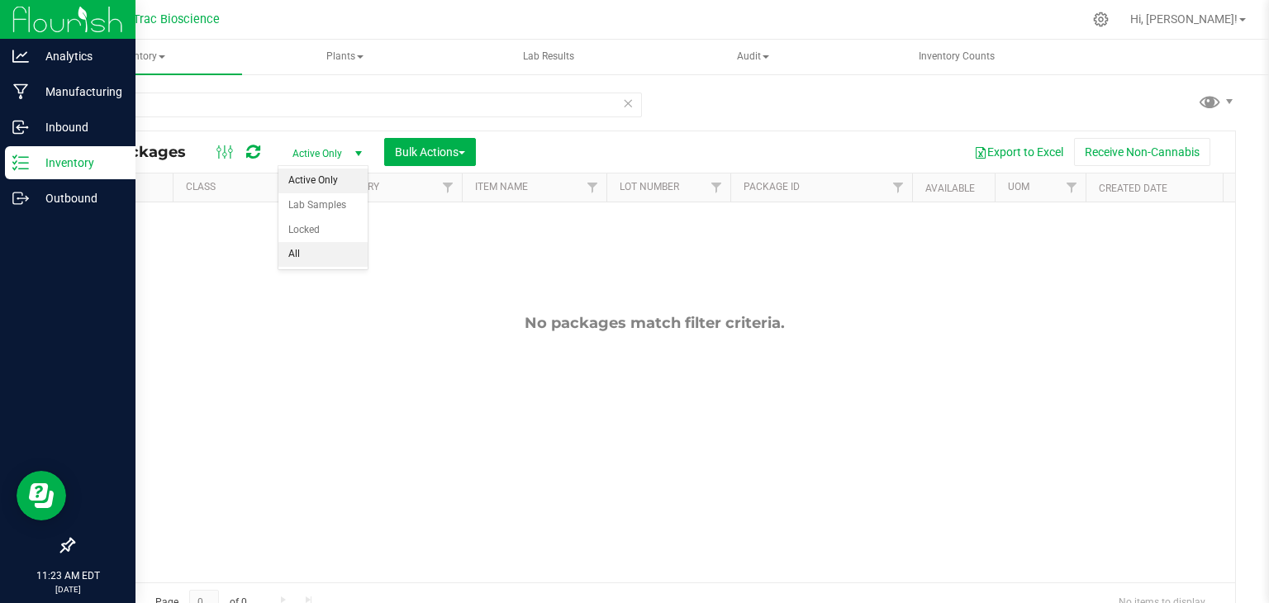
click at [314, 258] on li "All" at bounding box center [322, 254] width 89 height 25
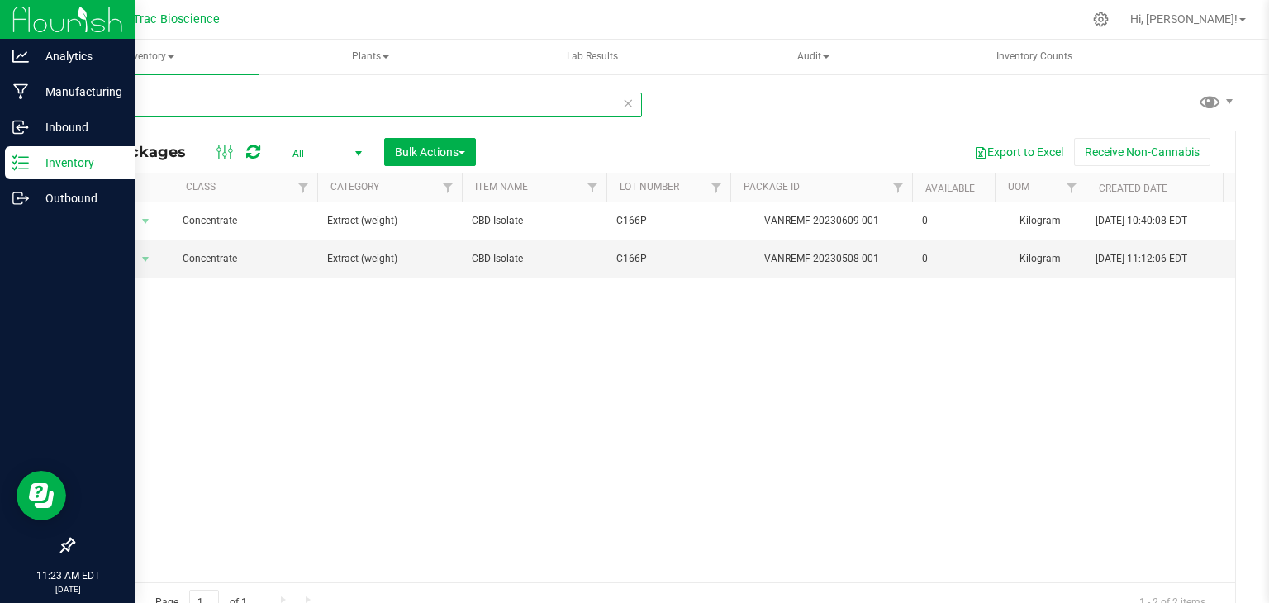
click at [294, 109] on input "C166" at bounding box center [357, 105] width 569 height 25
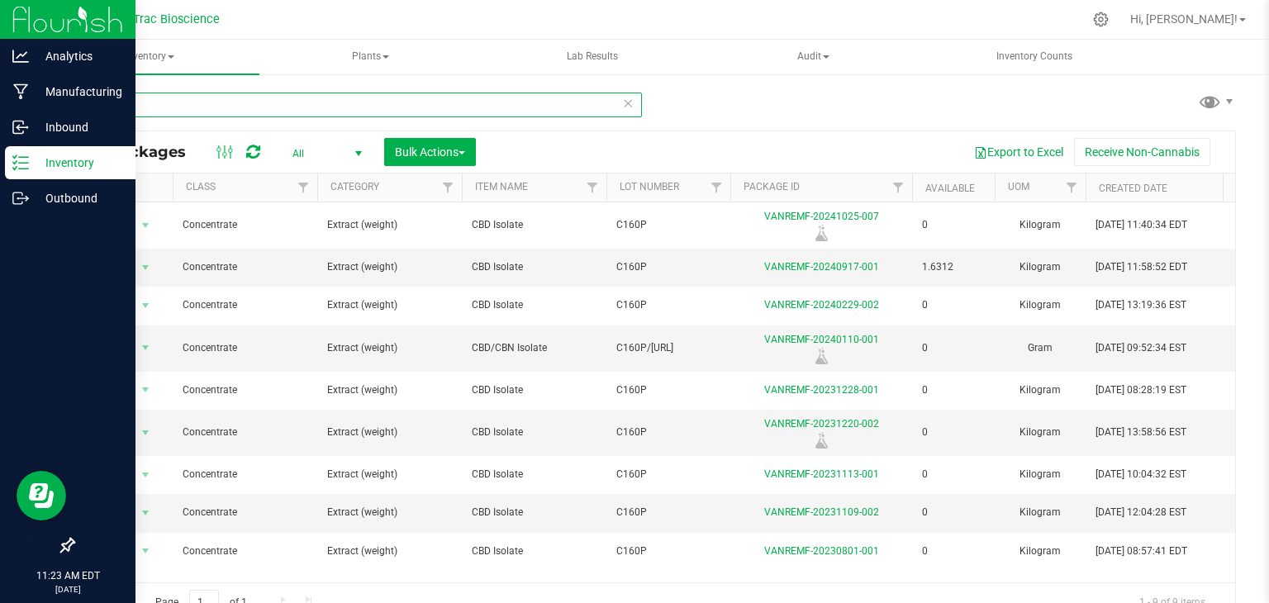
click at [294, 109] on input "C160" at bounding box center [357, 105] width 569 height 25
type input "C"
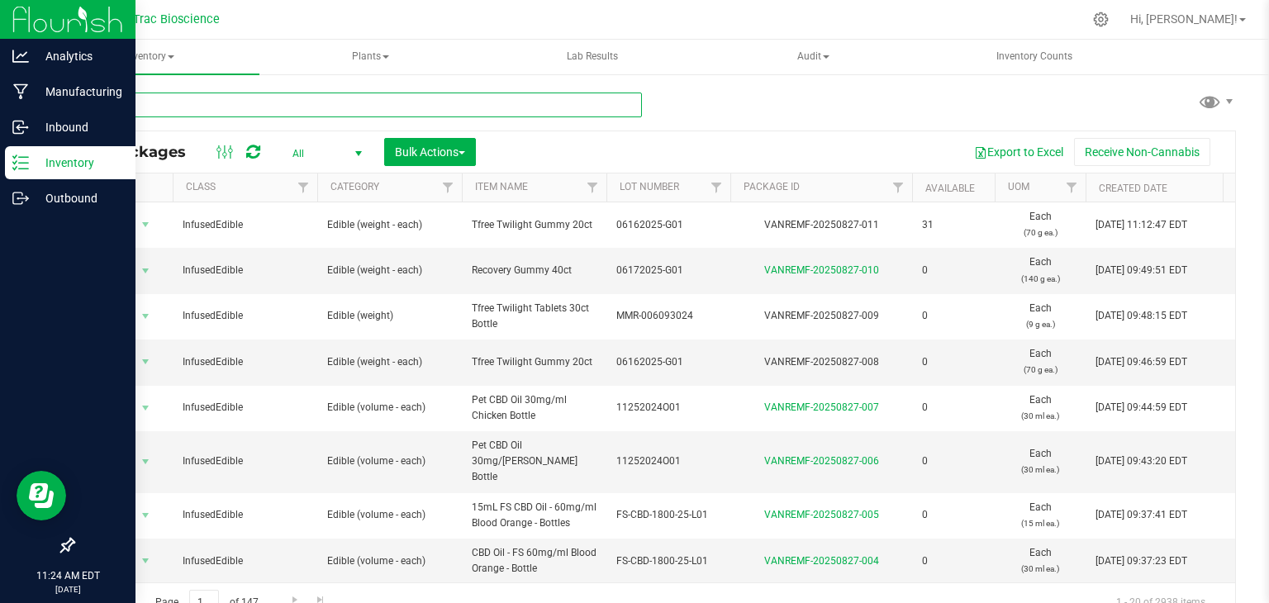
click at [295, 109] on input "text" at bounding box center [357, 105] width 569 height 25
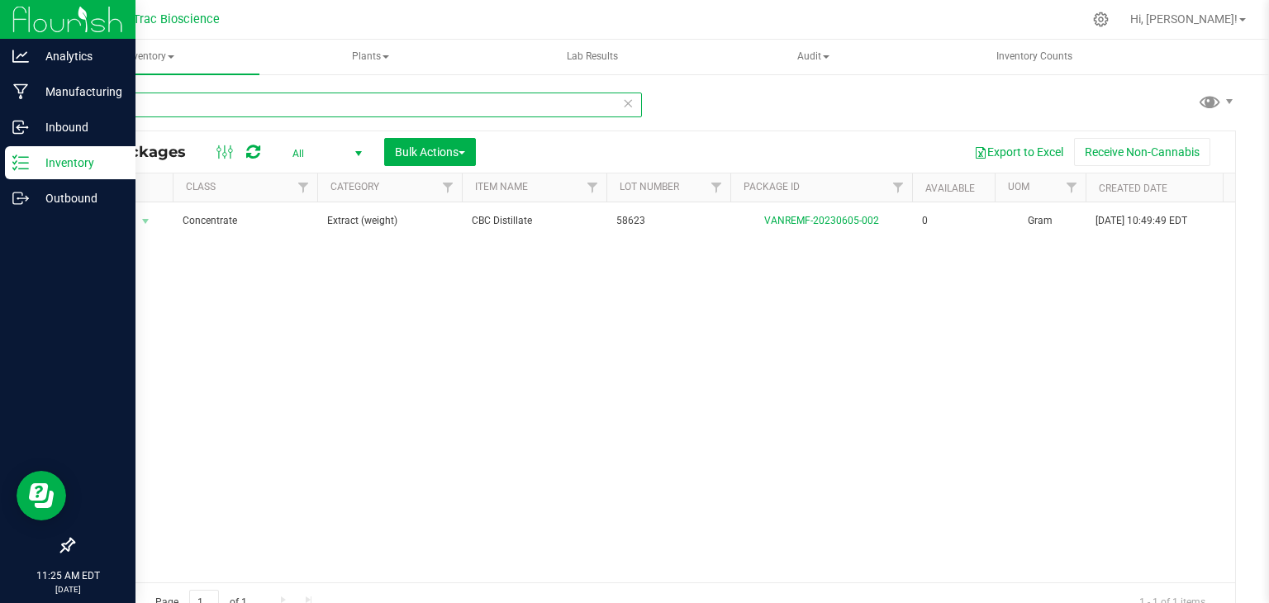
type input "5"
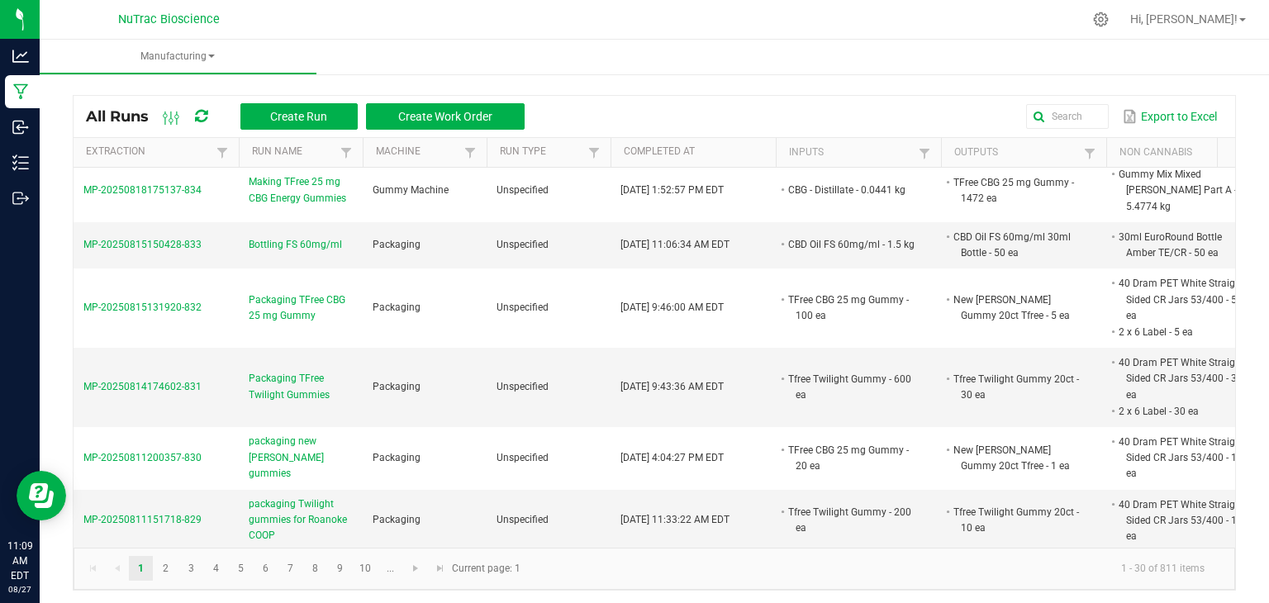
scroll to position [259, 0]
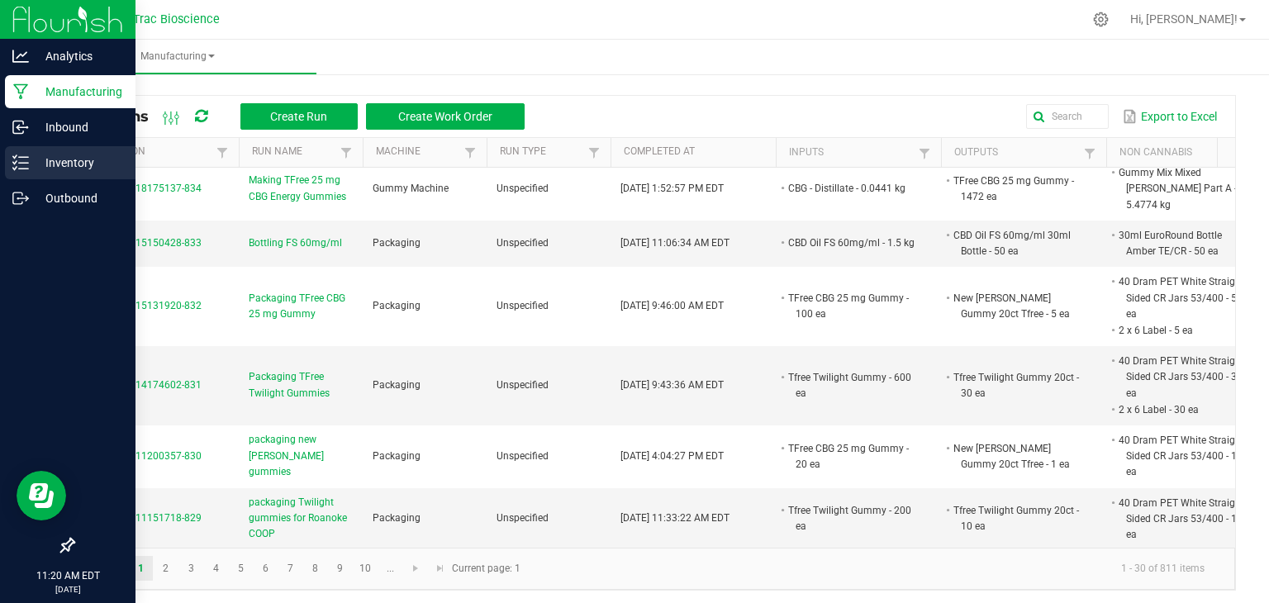
click at [43, 172] on p "Inventory" at bounding box center [78, 163] width 99 height 20
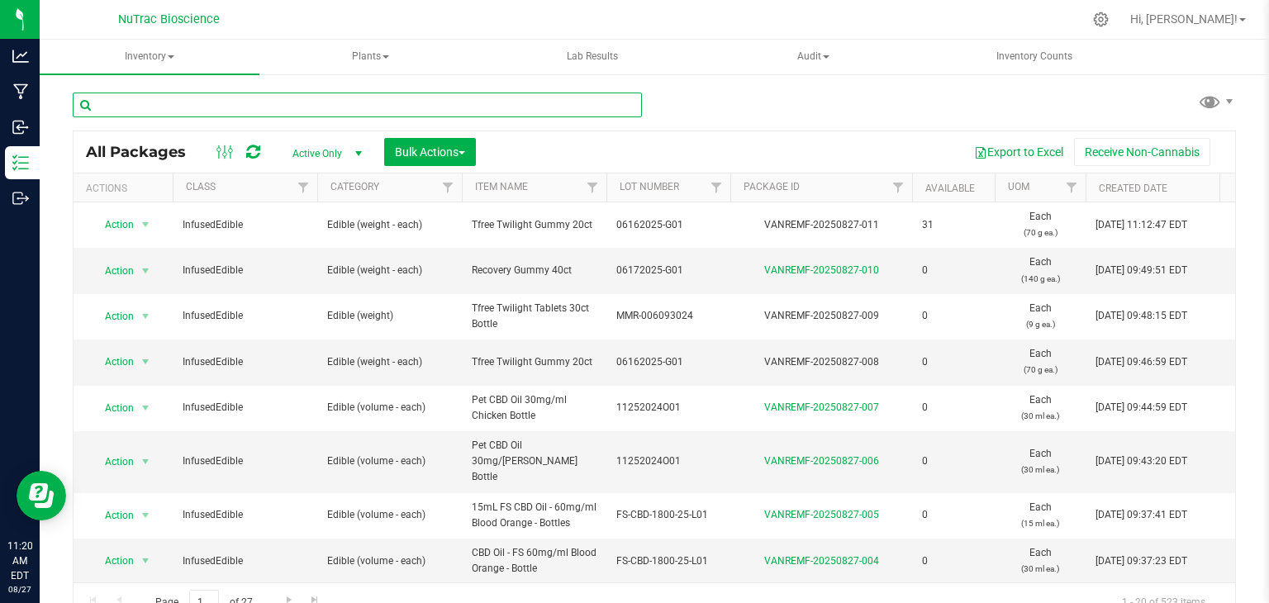
click at [197, 100] on input "text" at bounding box center [357, 105] width 569 height 25
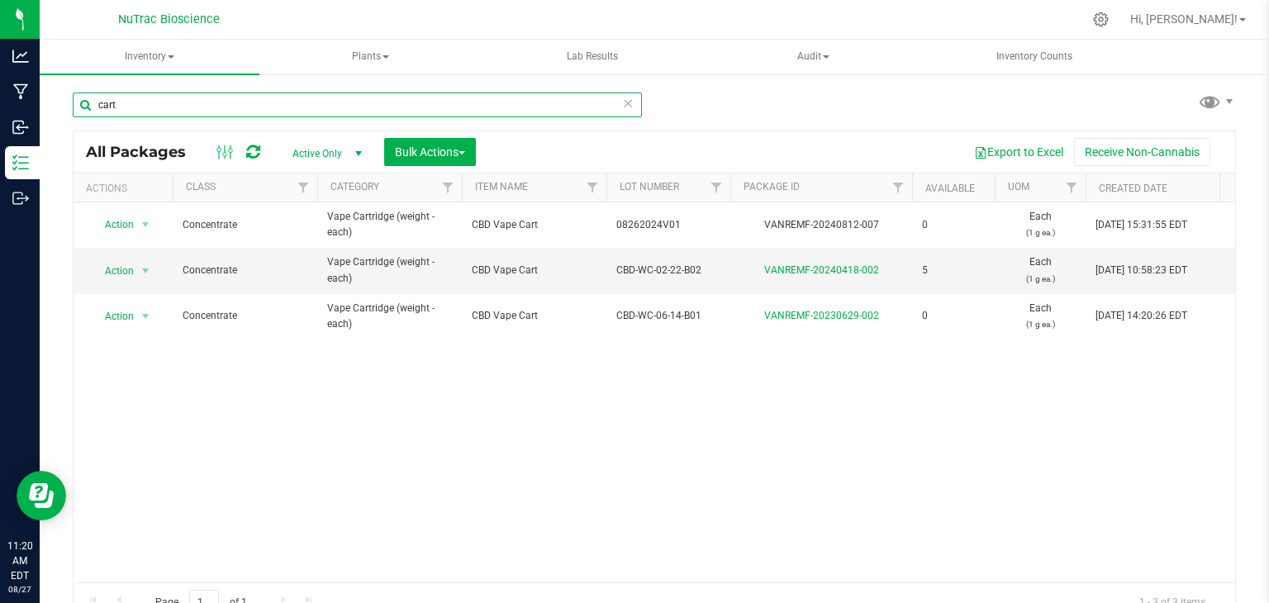
type input "cart"
click at [334, 152] on span "Active Only" at bounding box center [323, 153] width 91 height 23
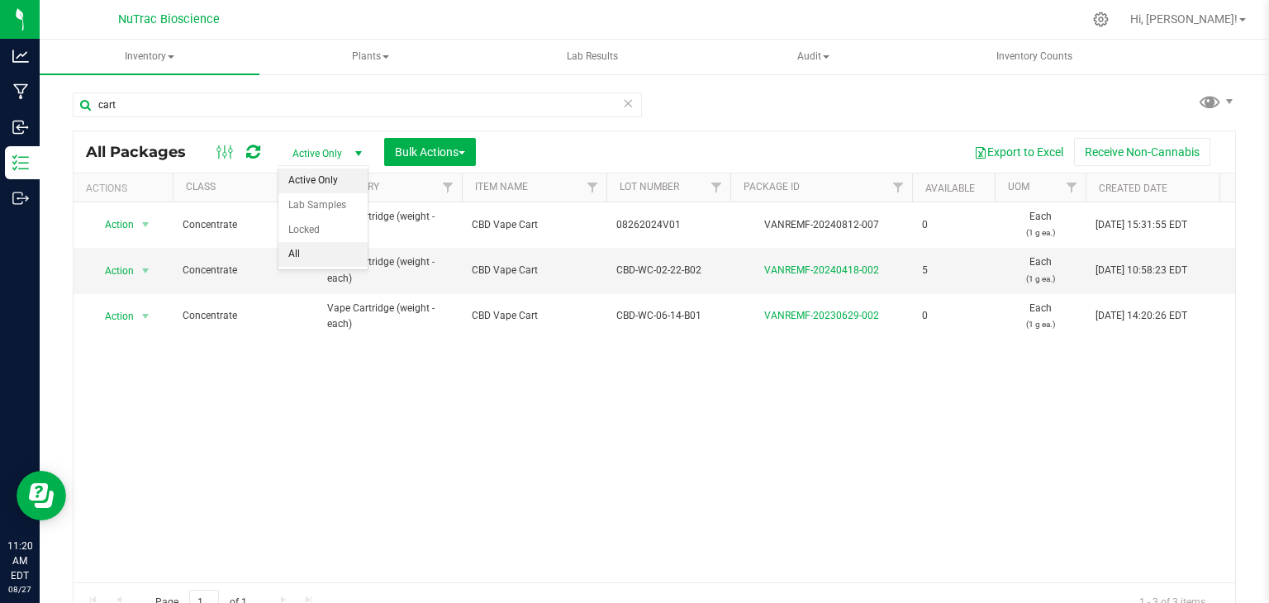
click at [320, 262] on li "All" at bounding box center [322, 254] width 89 height 25
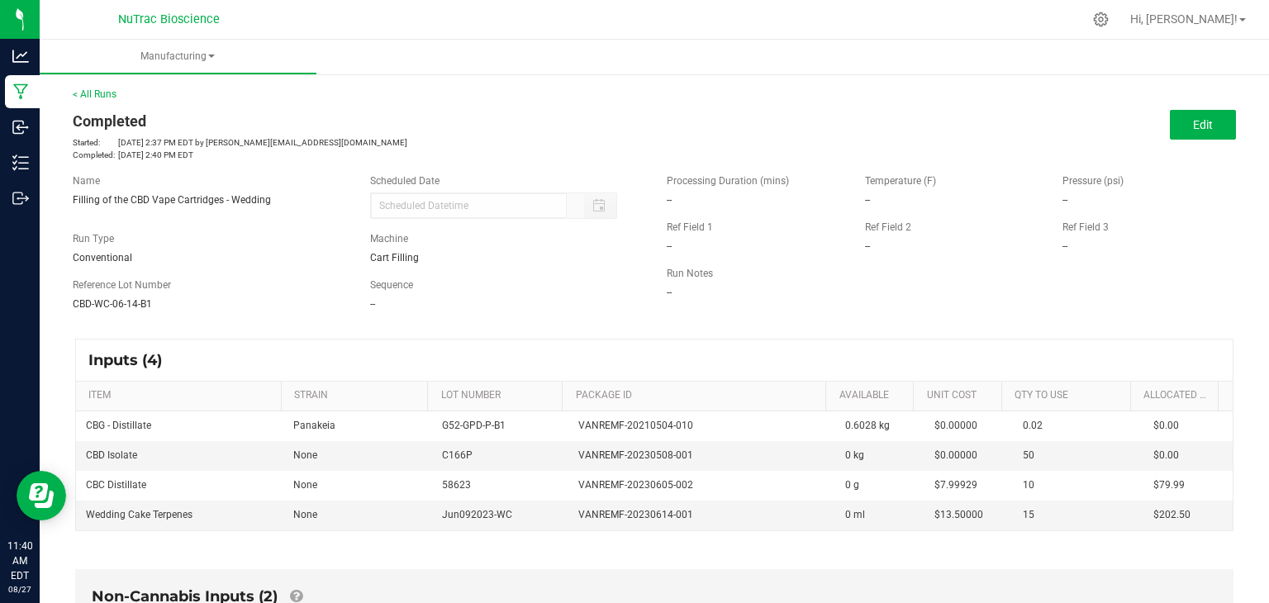
scroll to position [139, 0]
